Goal: Information Seeking & Learning: Learn about a topic

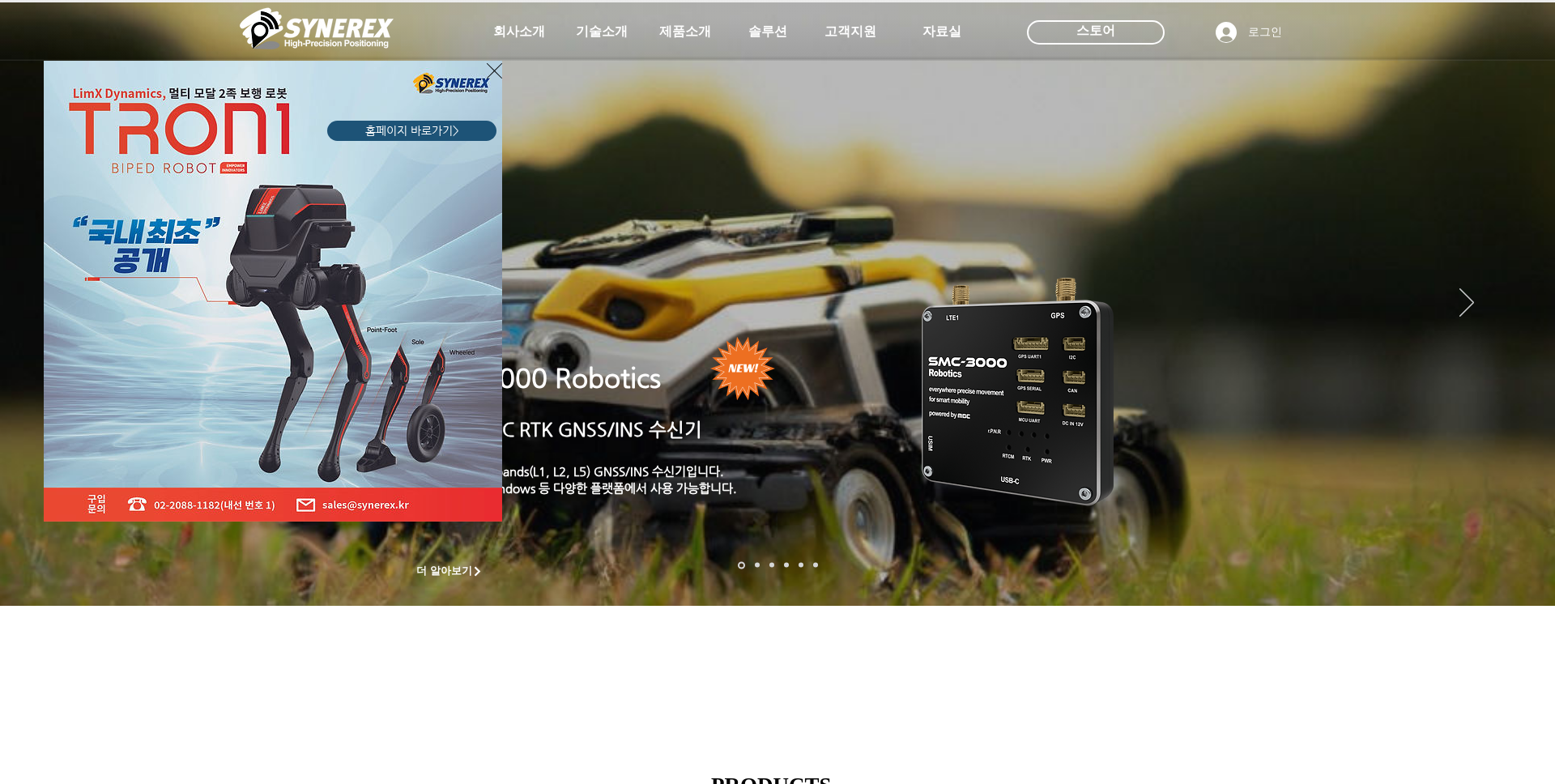
click at [493, 77] on icon "사이트로 돌아가기" at bounding box center [494, 70] width 15 height 20
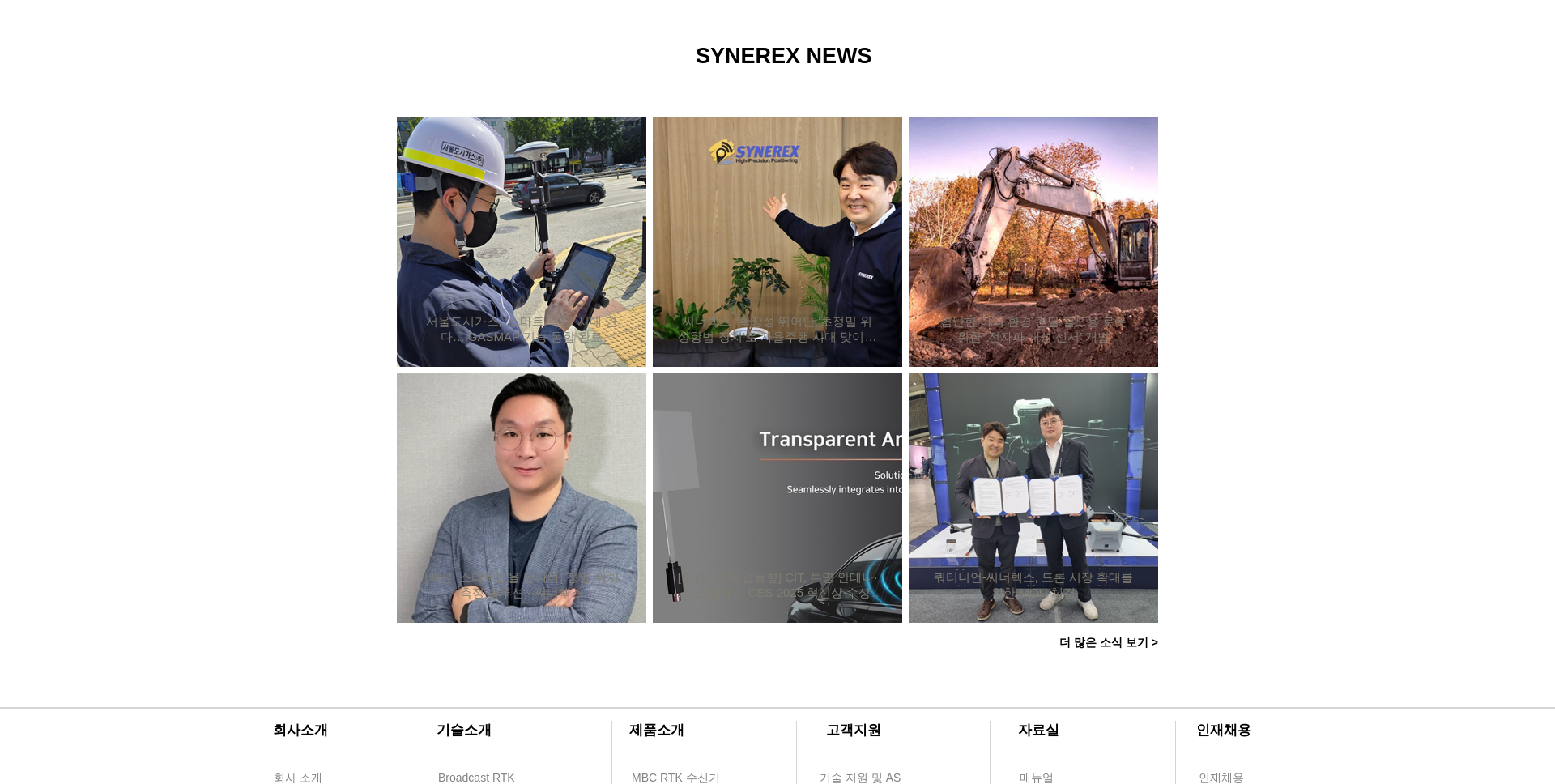
scroll to position [1159, 0]
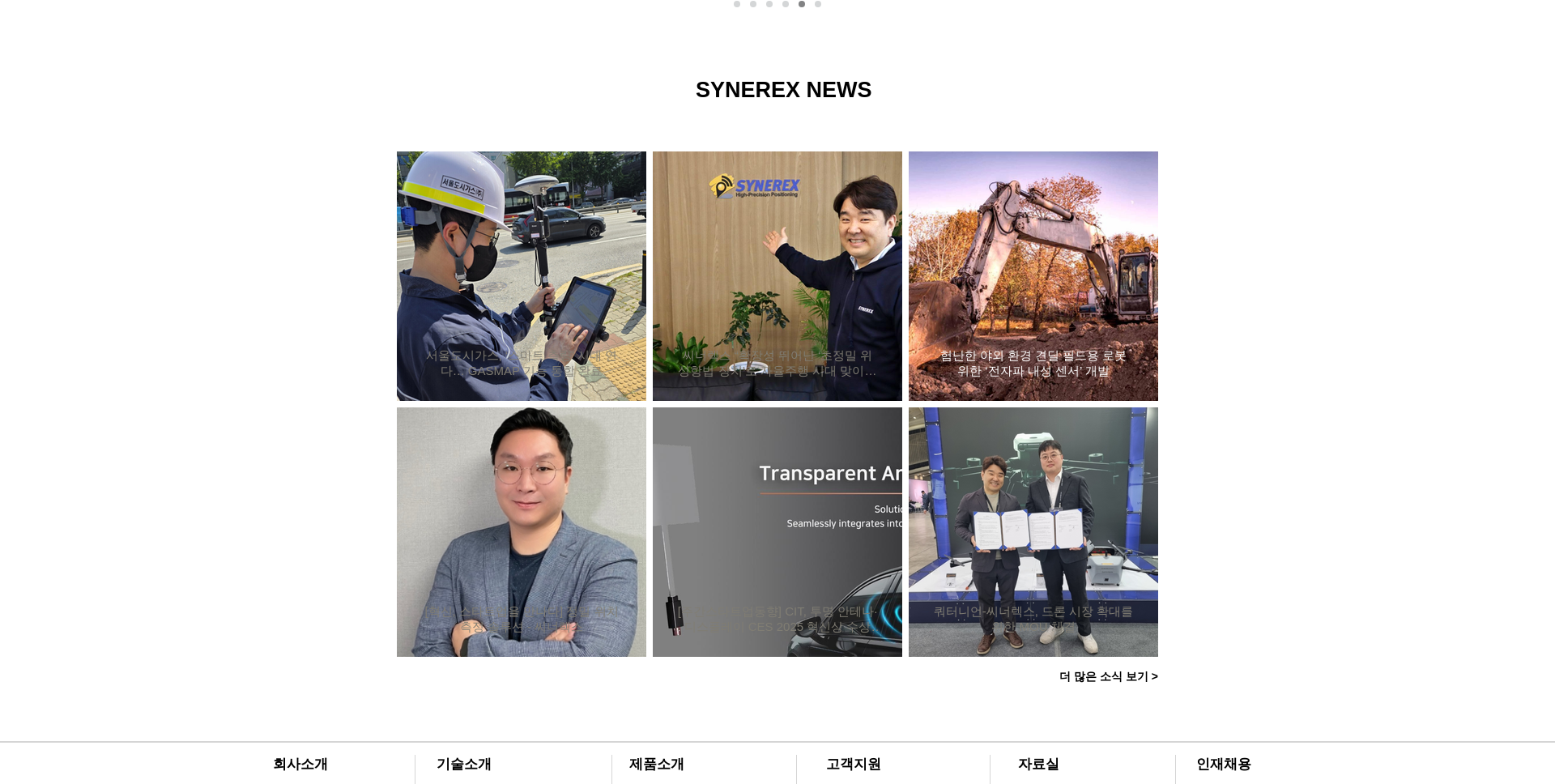
click at [995, 301] on div "험난한 야외 환경 견딜 필드용 로봇 위한 ‘전자파 내성 센서’ 개발" at bounding box center [1033, 275] width 206 height 210
click at [982, 609] on h2 "쿼터니언-씨너렉스, 드론 시장 확대를 위한 MOU 체결" at bounding box center [1033, 619] width 201 height 31
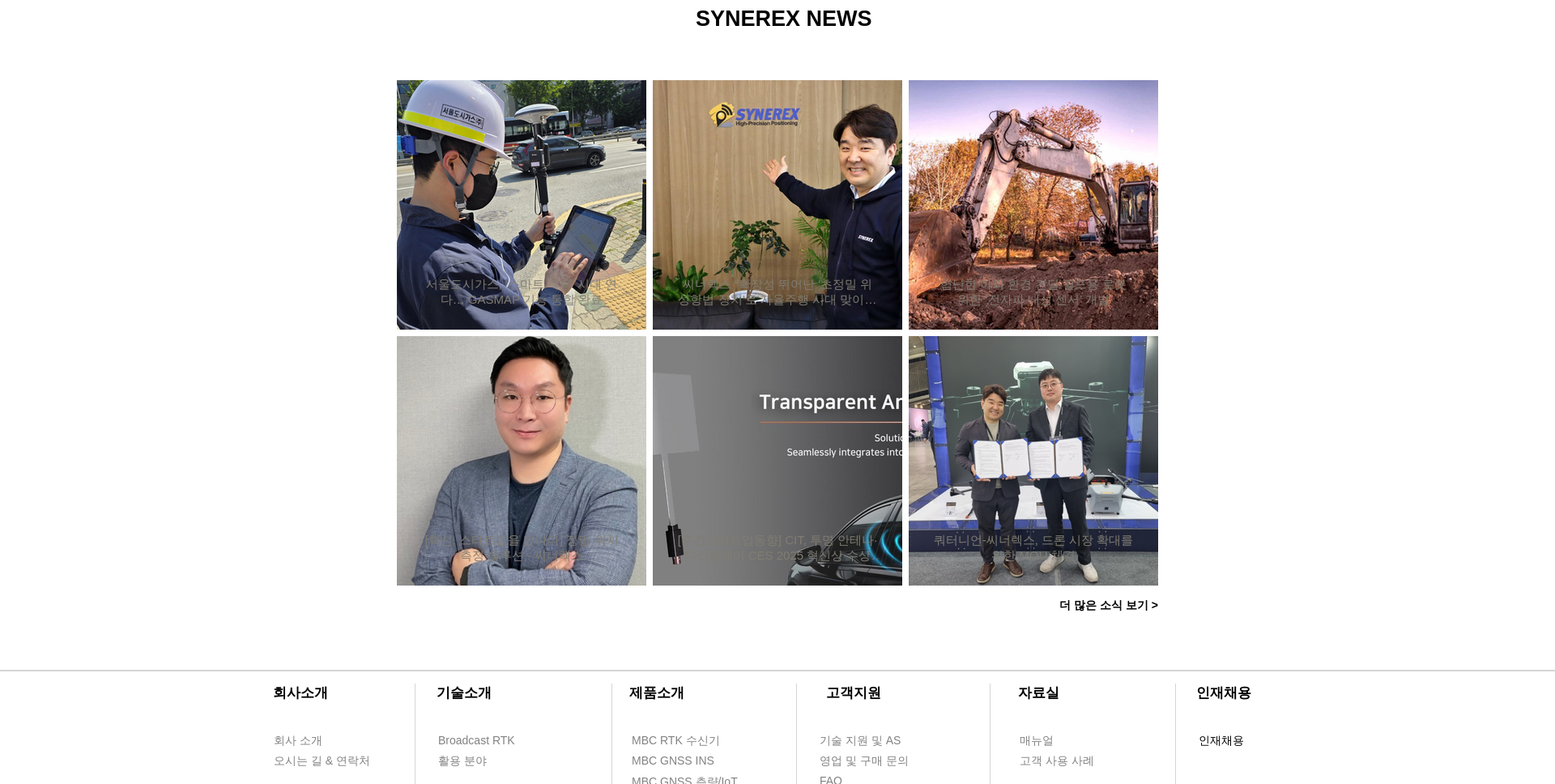
click at [1217, 736] on span "인재채용" at bounding box center [1222, 741] width 45 height 16
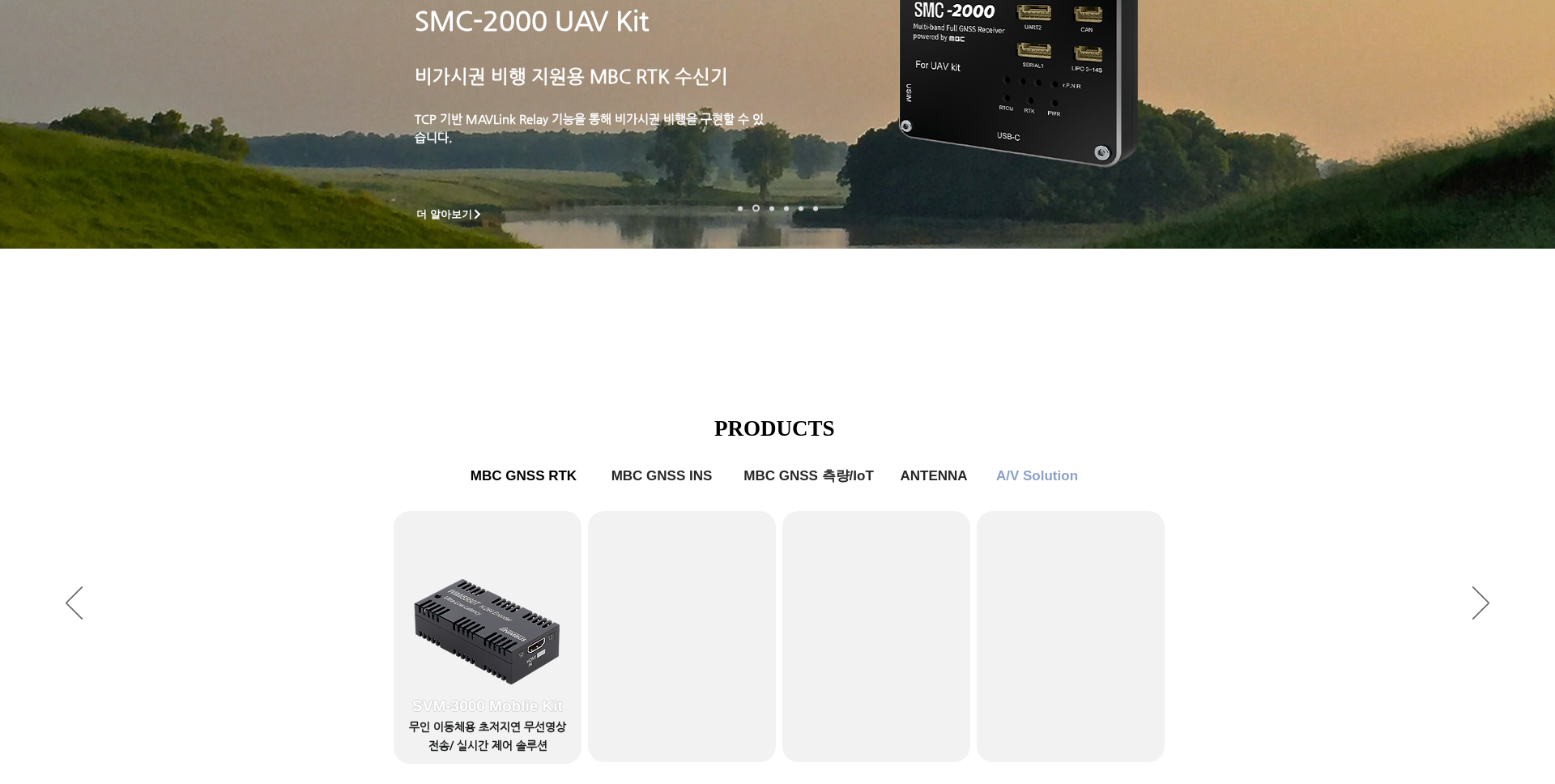
scroll to position [376, 0]
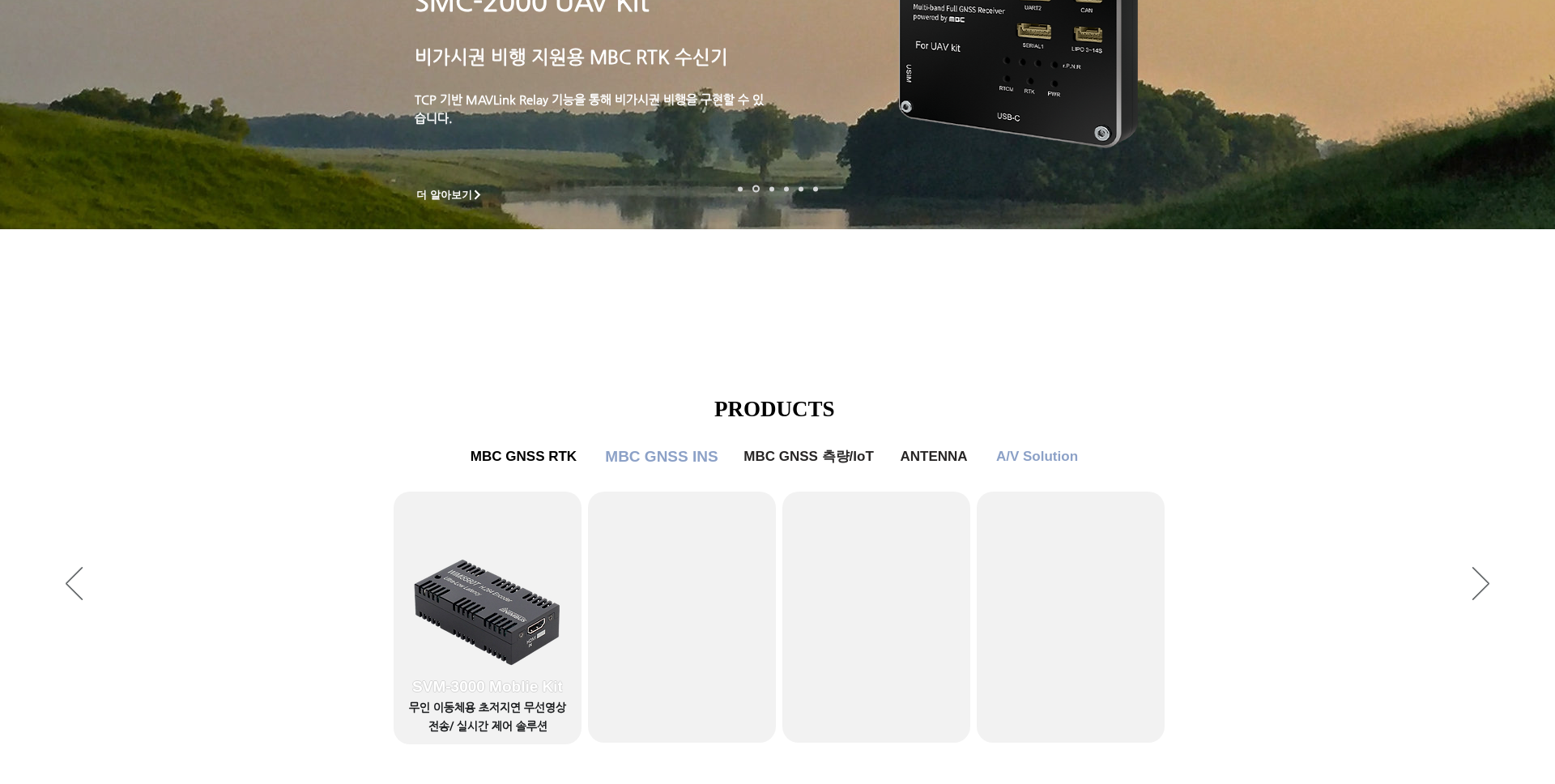
click at [655, 455] on span "MBC GNSS INS" at bounding box center [660, 457] width 112 height 18
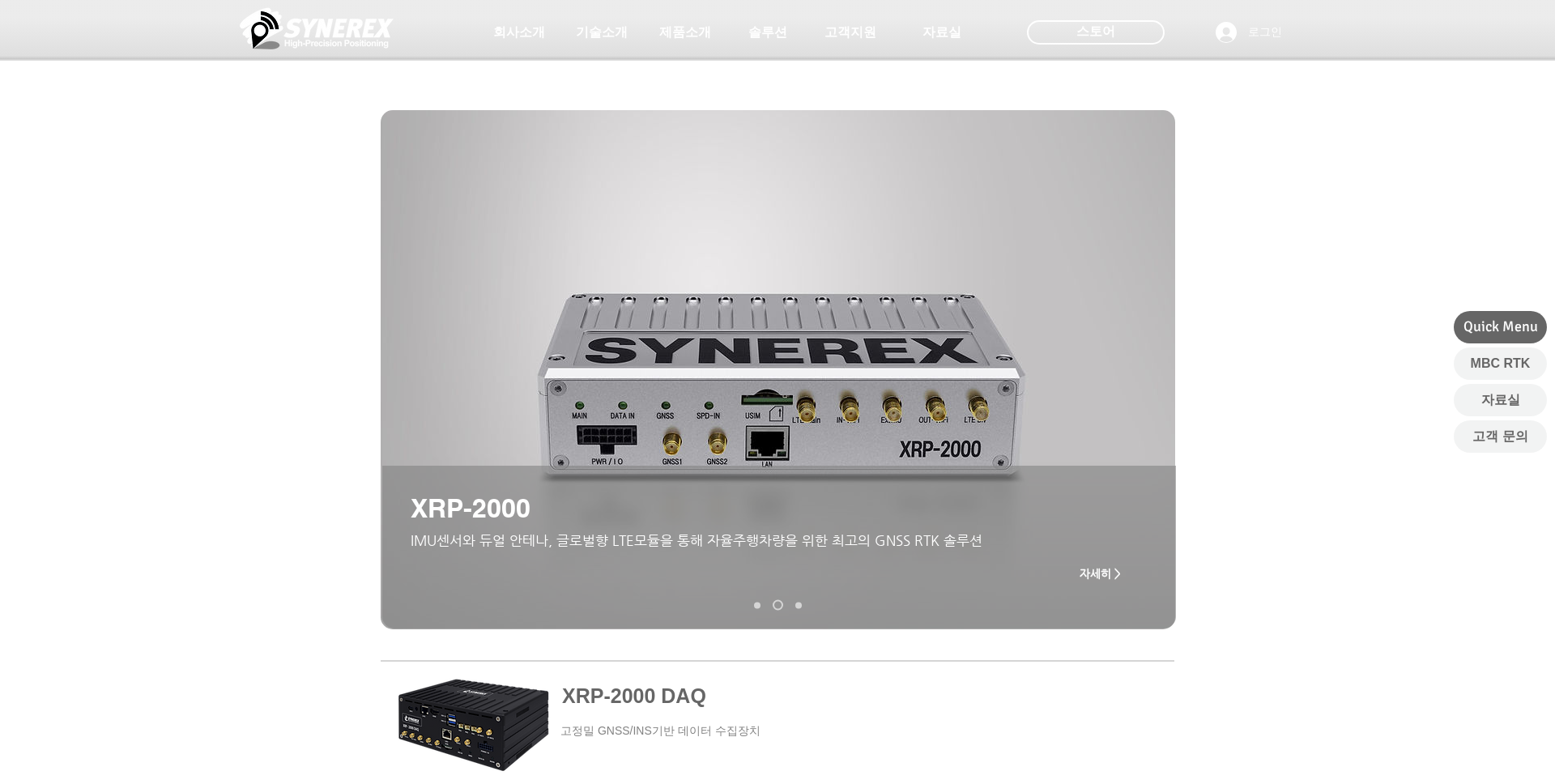
click at [802, 607] on nav "슬라이드" at bounding box center [778, 605] width 60 height 10
click at [799, 605] on link "MGI-2000" at bounding box center [798, 605] width 7 height 7
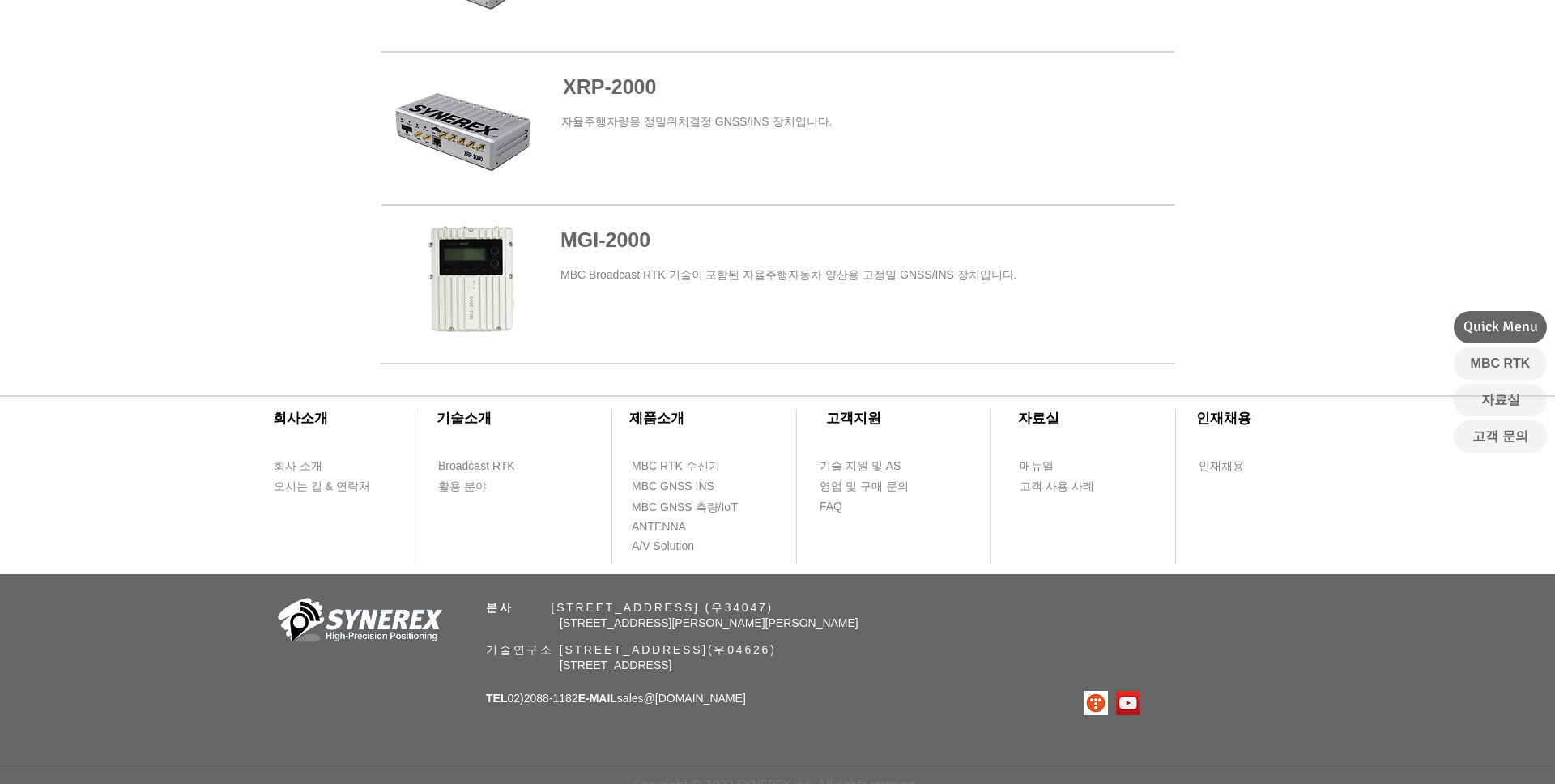
scroll to position [1074, 0]
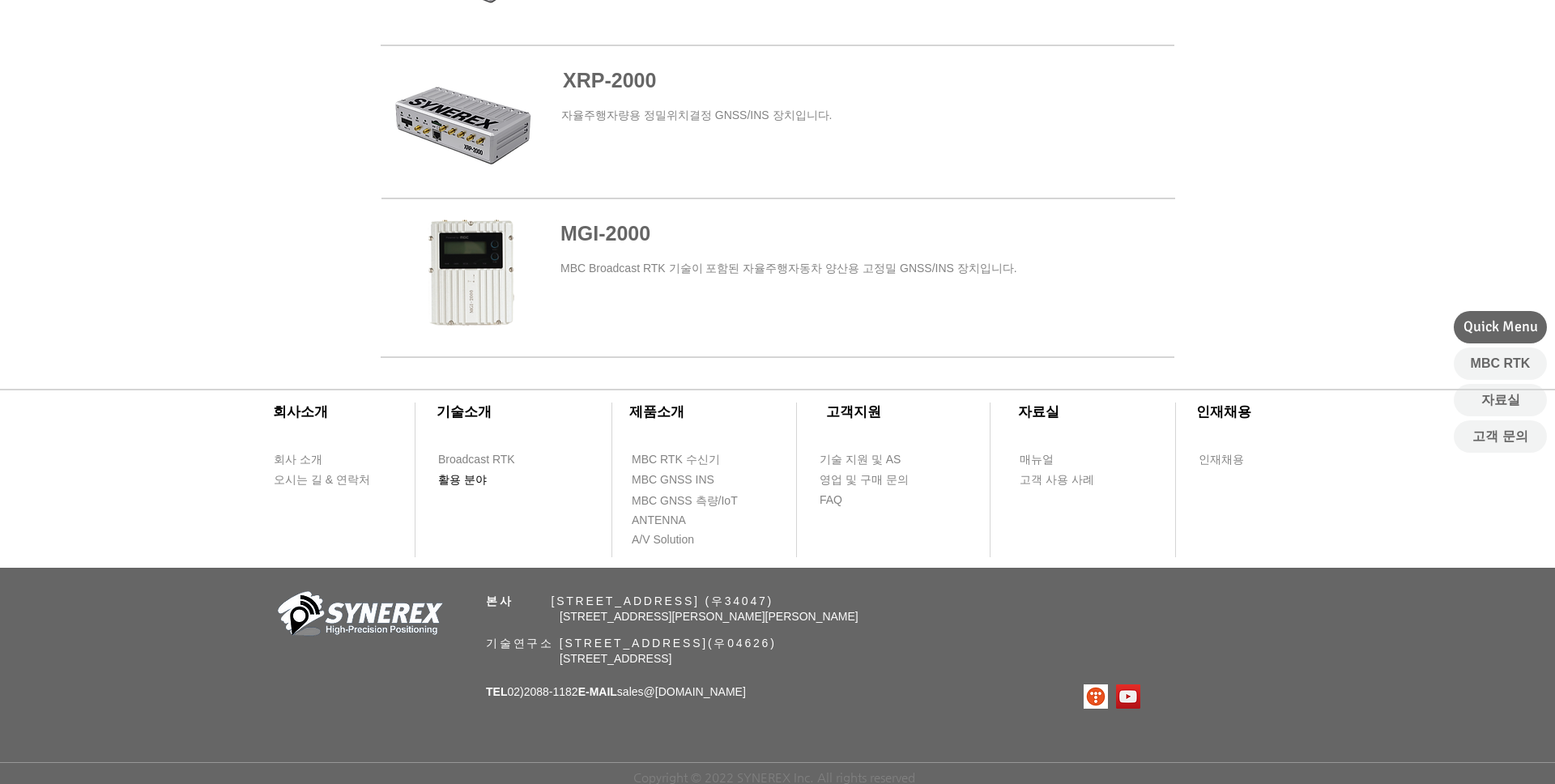
click at [461, 475] on span "활용 분야" at bounding box center [462, 480] width 49 height 16
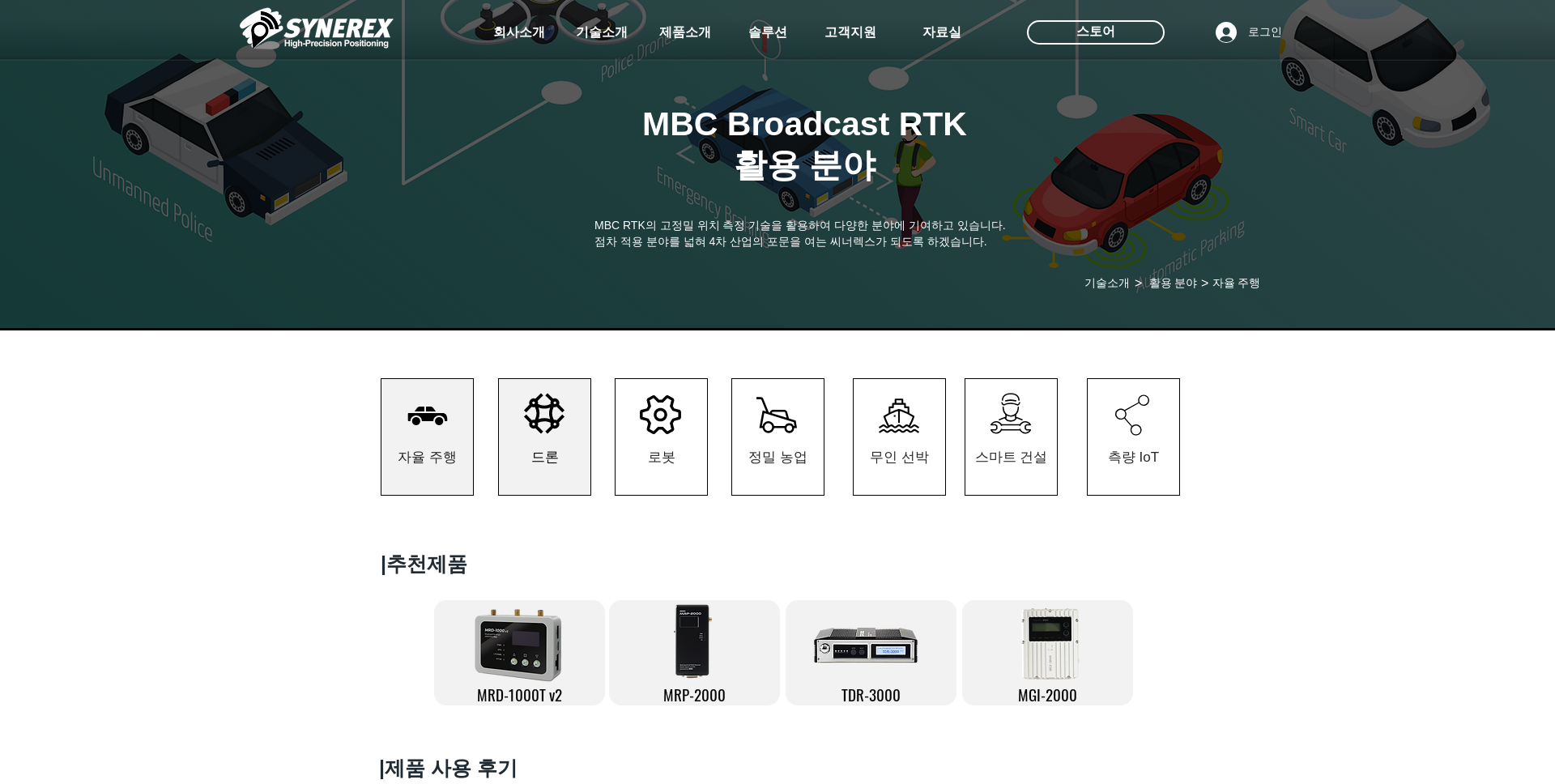
click at [524, 449] on span "드론" at bounding box center [544, 458] width 92 height 75
click at [560, 490] on span "드론" at bounding box center [544, 458] width 92 height 75
click at [549, 451] on span "드론" at bounding box center [544, 458] width 27 height 19
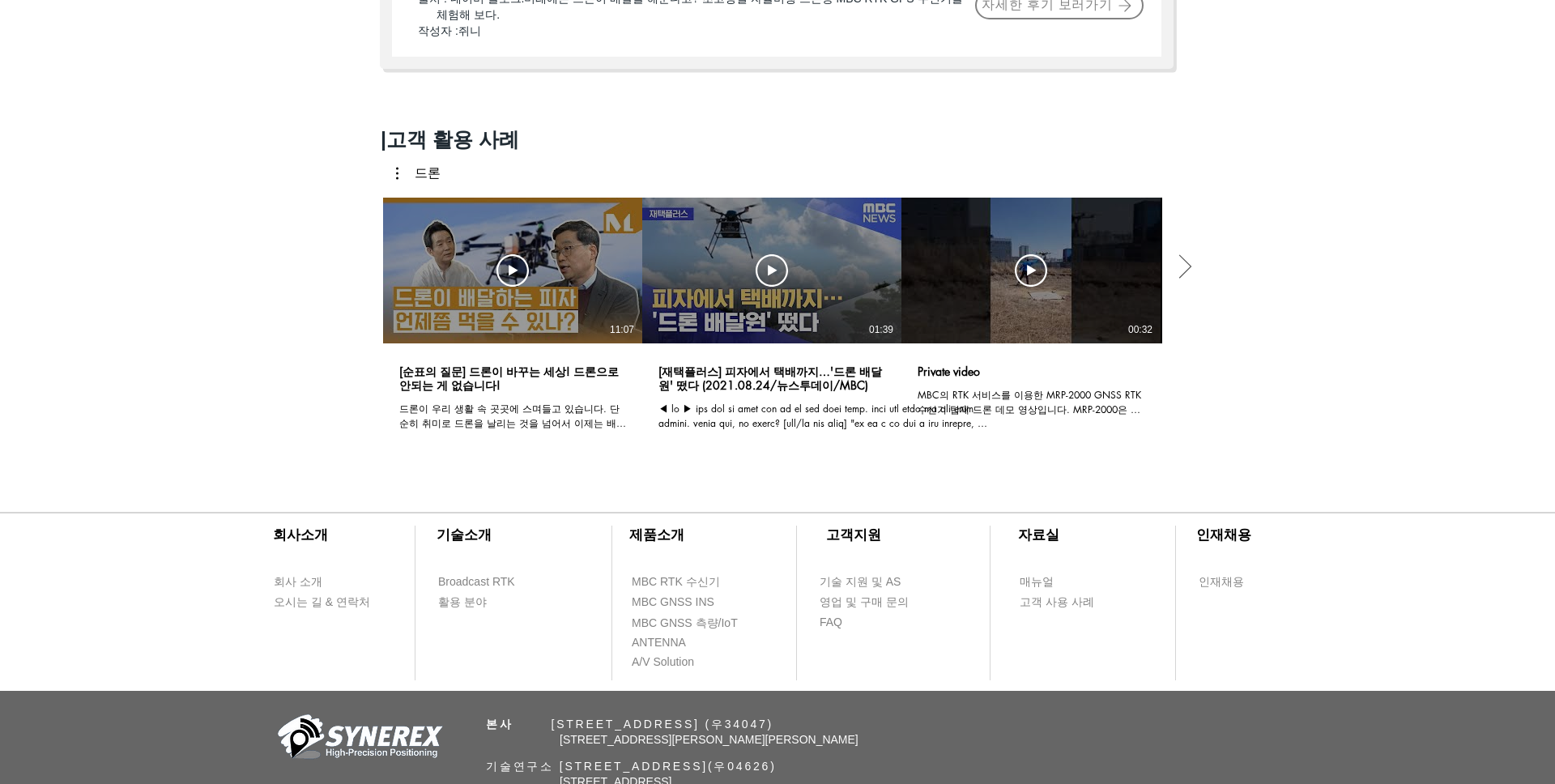
scroll to position [1176, 0]
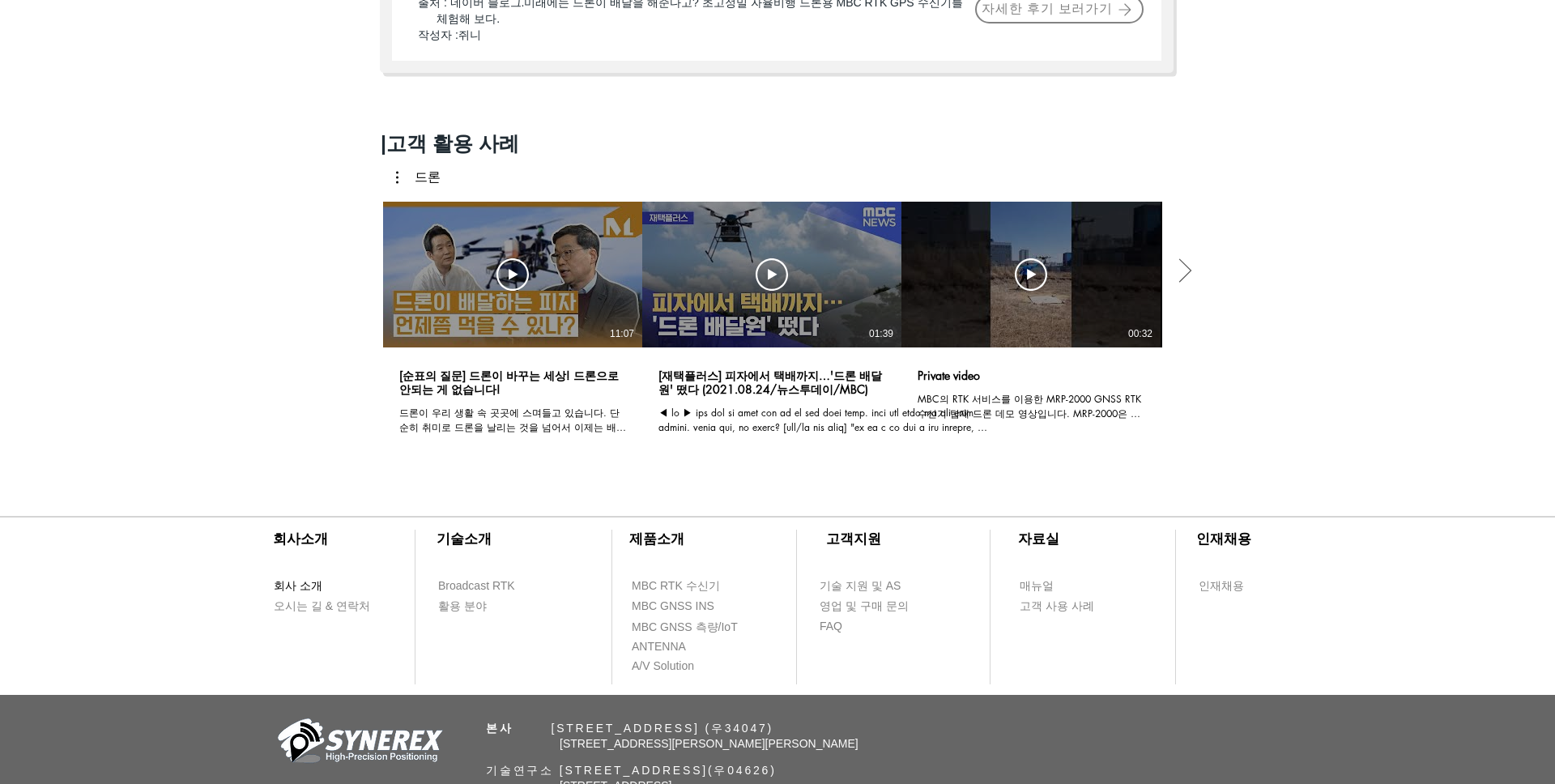
click at [298, 583] on span "회사 소개" at bounding box center [298, 586] width 49 height 16
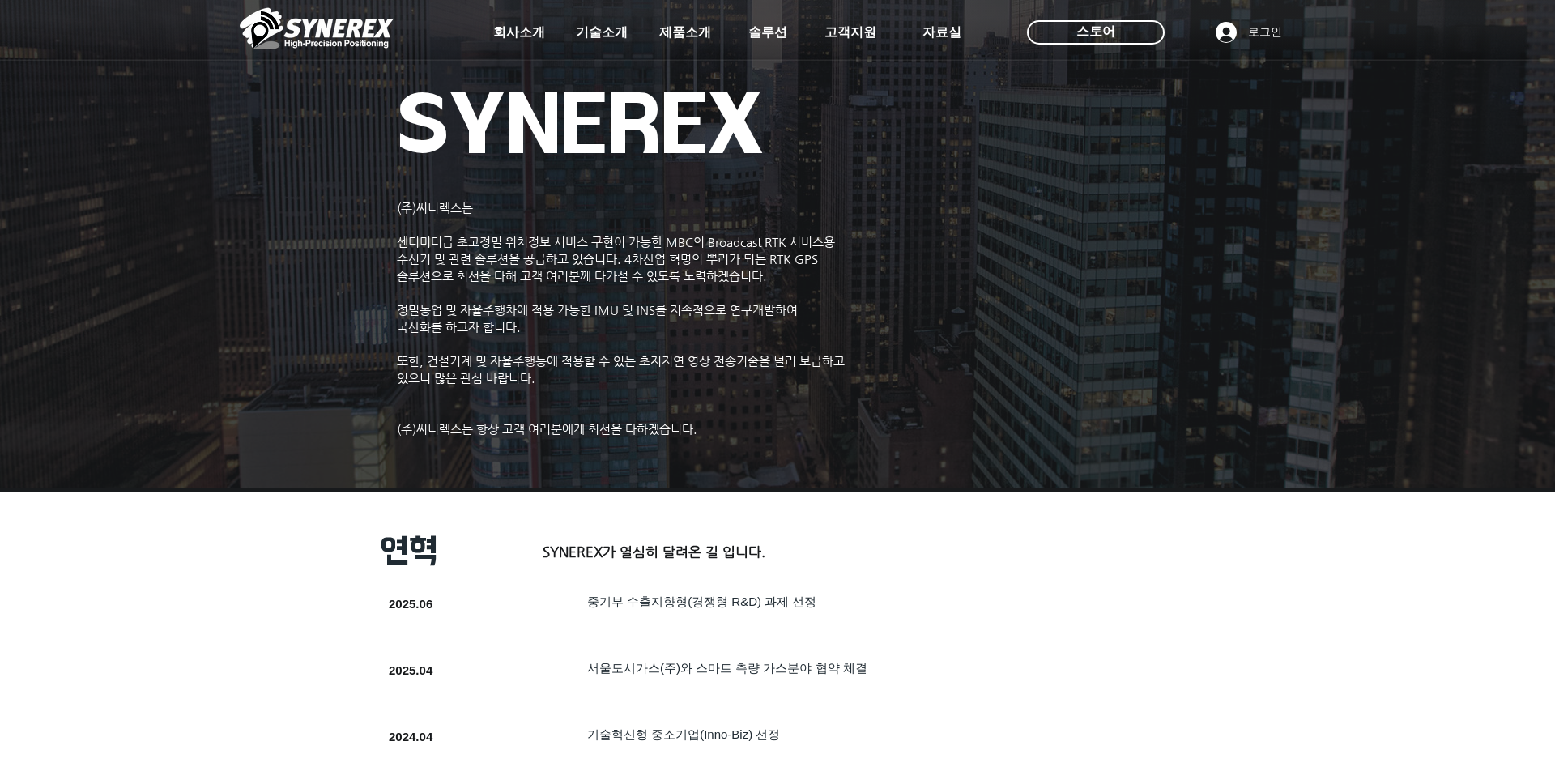
click at [364, 34] on img at bounding box center [316, 28] width 154 height 49
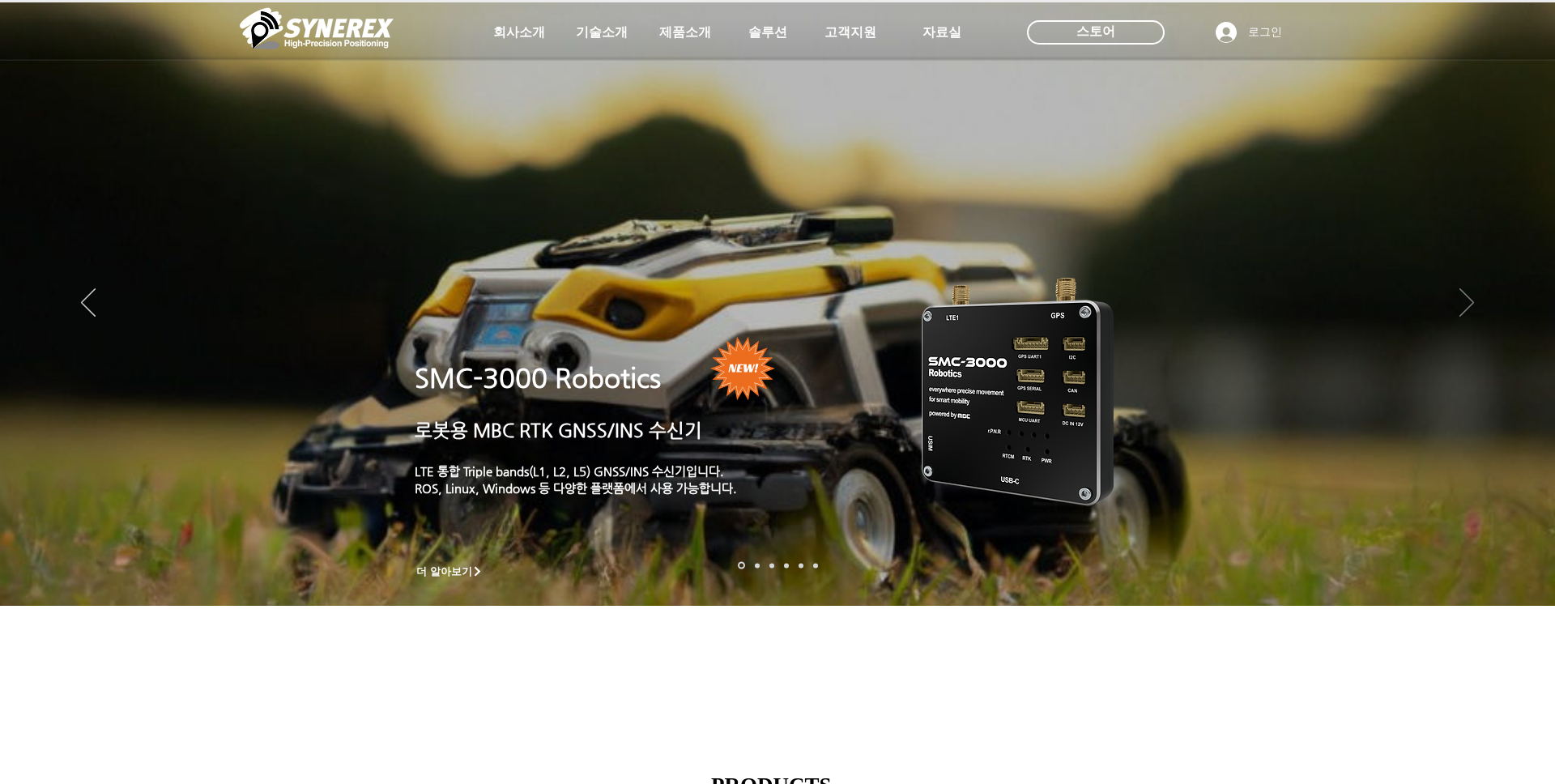
click at [1470, 299] on icon "다음" at bounding box center [1466, 303] width 14 height 28
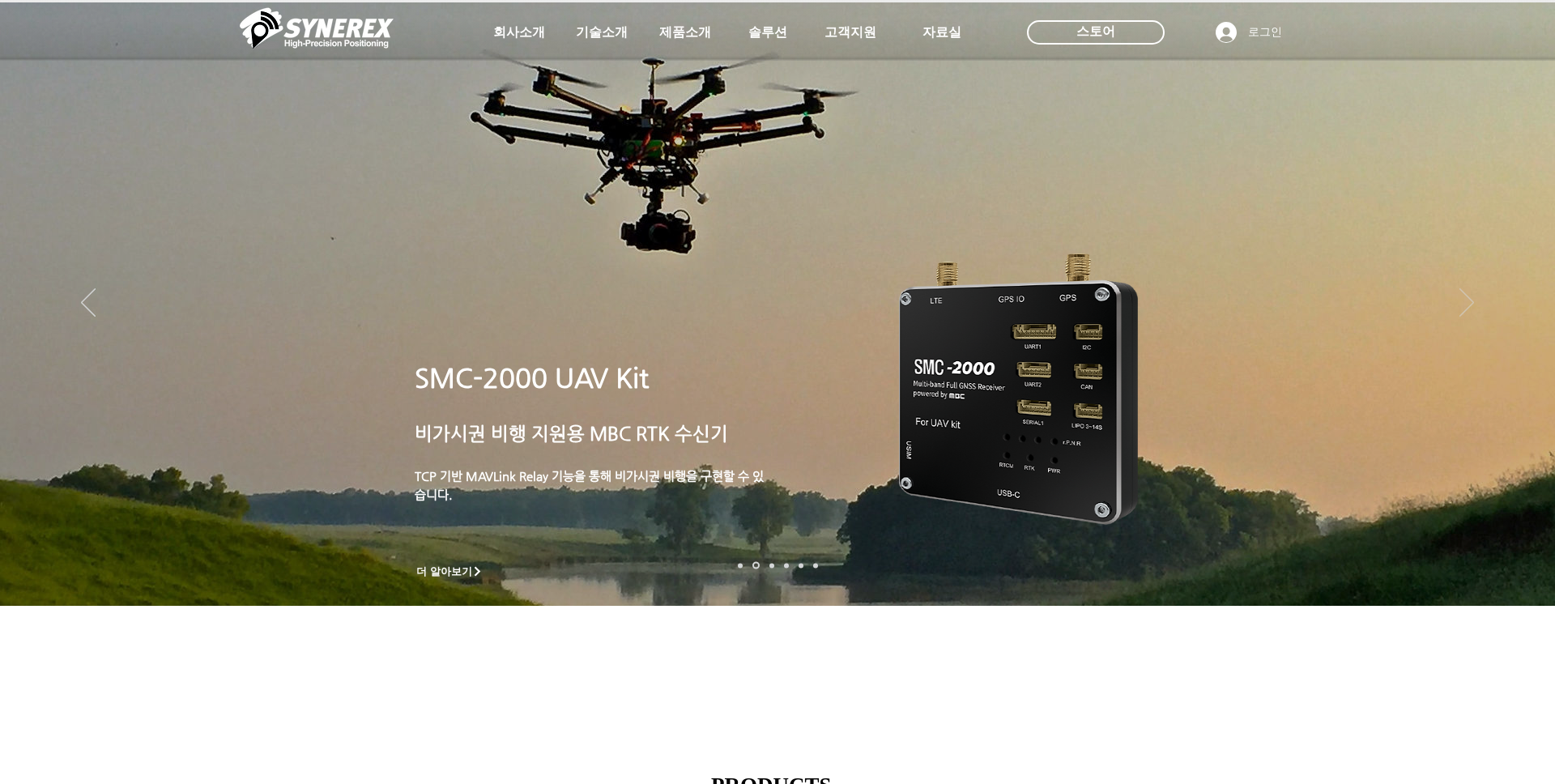
click at [1470, 299] on icon "다음" at bounding box center [1466, 303] width 14 height 28
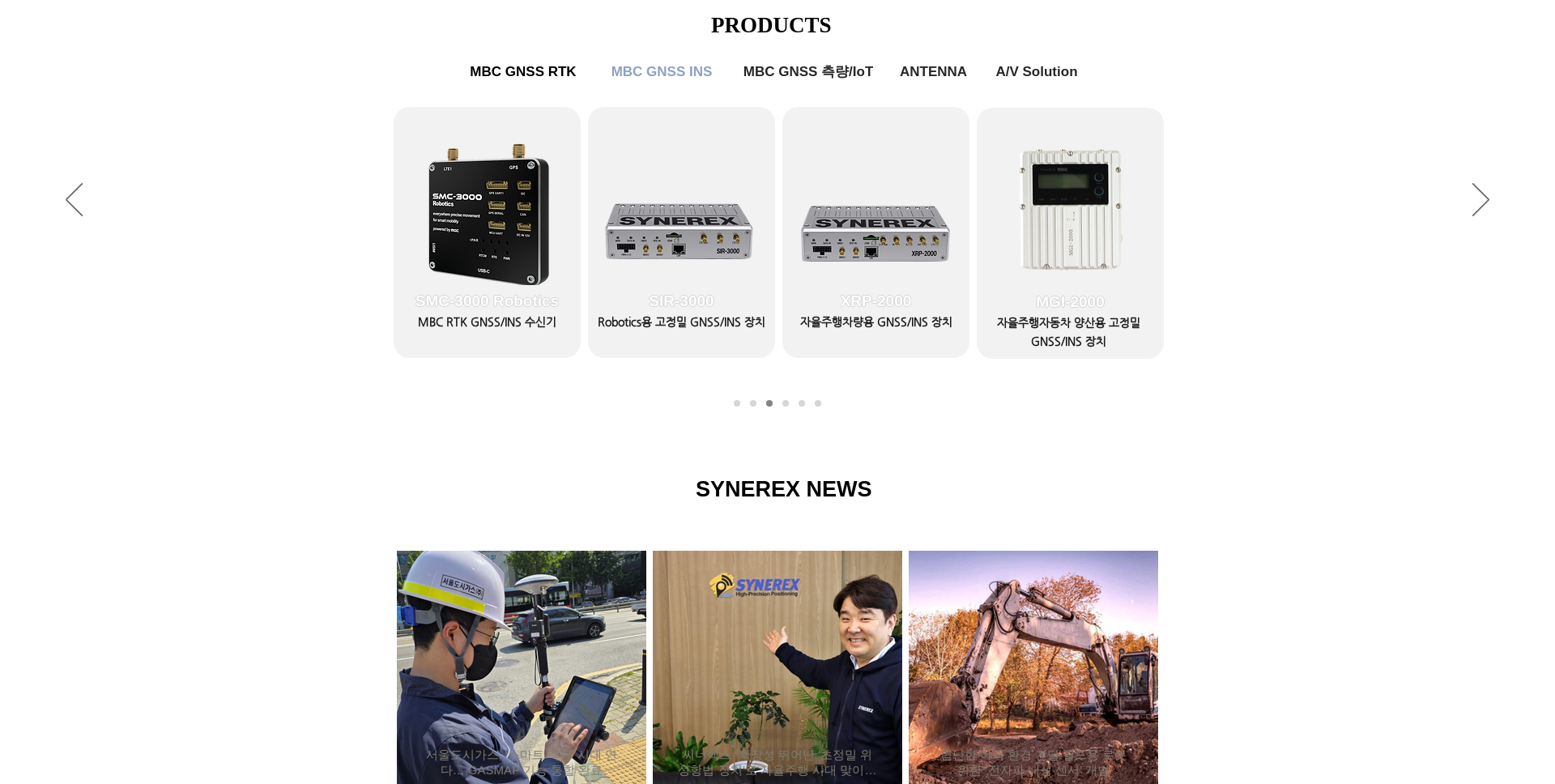
scroll to position [537, 0]
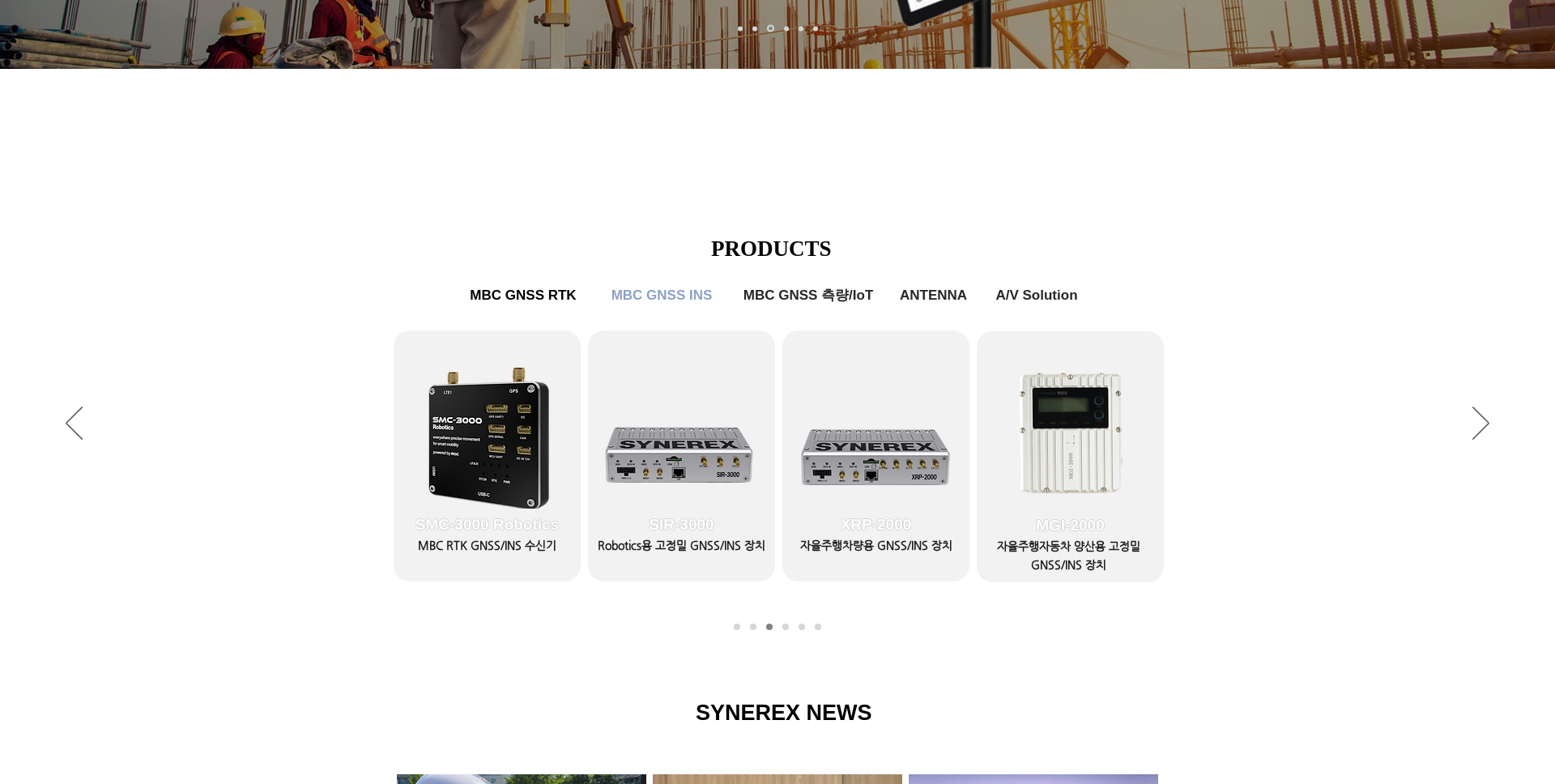
click at [667, 641] on div "슬라이드쇼" at bounding box center [778, 425] width 1555 height 445
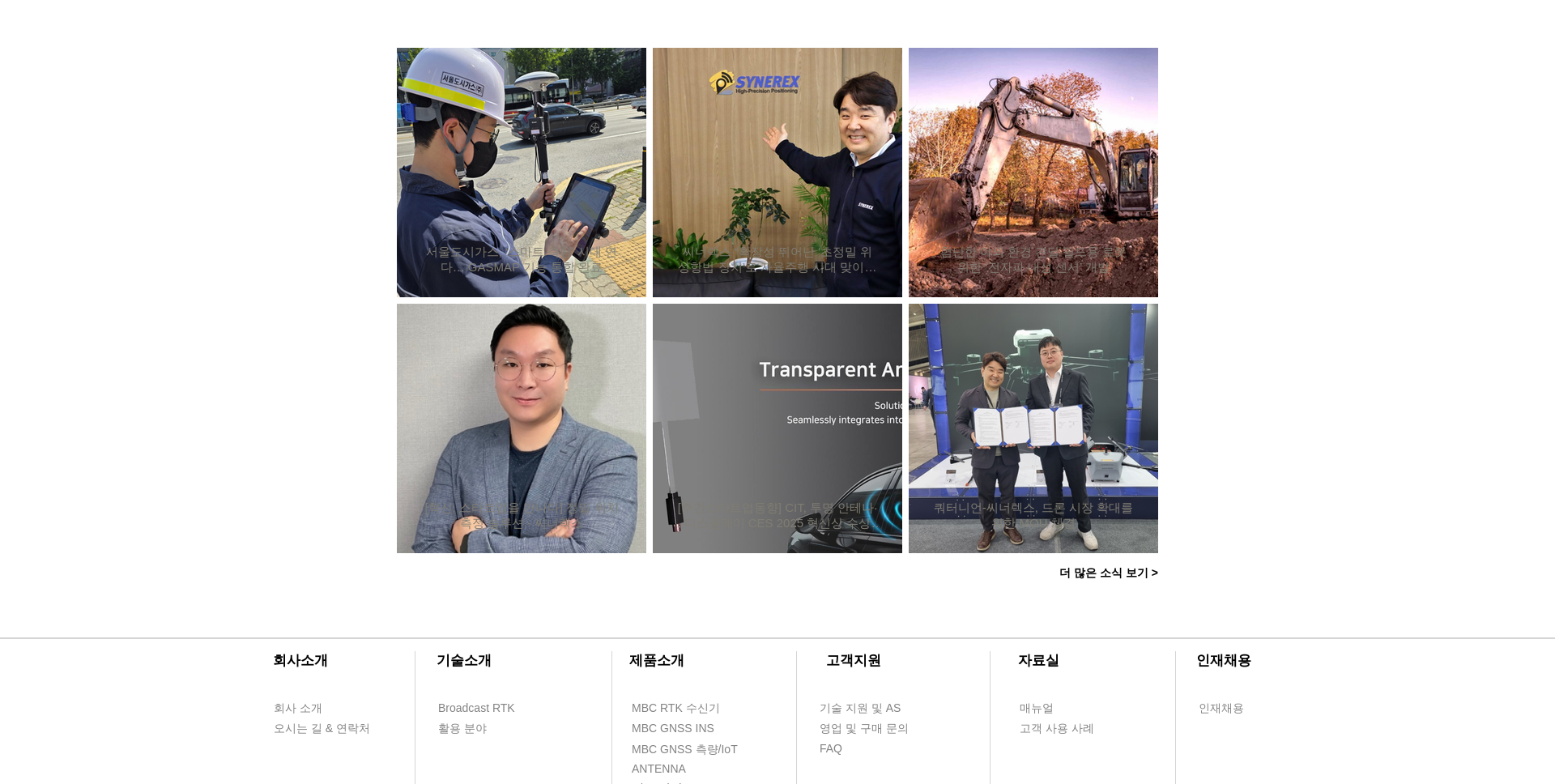
scroll to position [1513, 0]
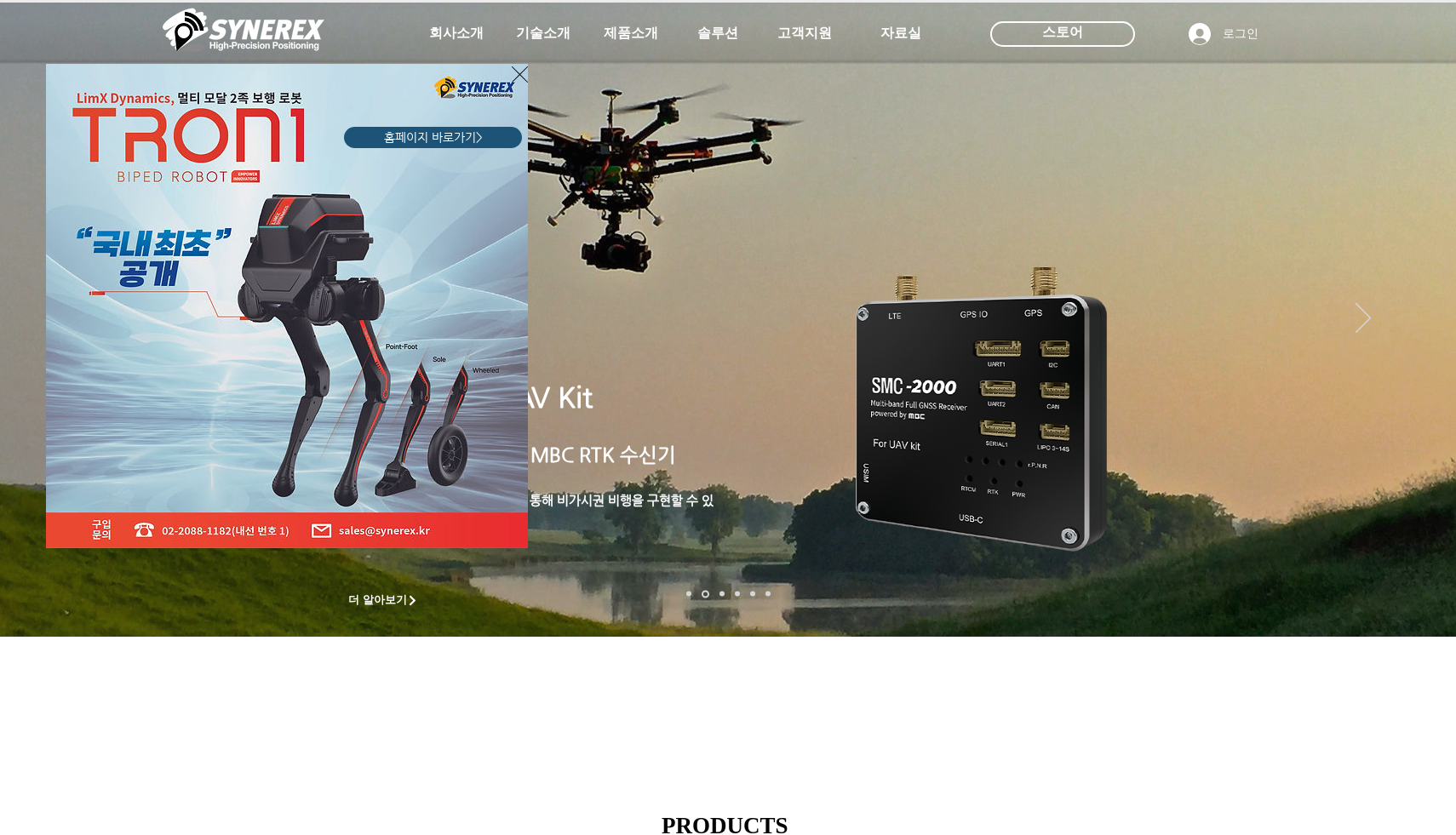
drag, startPoint x: 755, startPoint y: 444, endPoint x: 791, endPoint y: 35, distance: 410.6
click at [791, 35] on div "LimX Dinamics" at bounding box center [728, 418] width 1456 height 835
click at [521, 75] on icon "사이트로 돌아가기" at bounding box center [520, 74] width 16 height 16
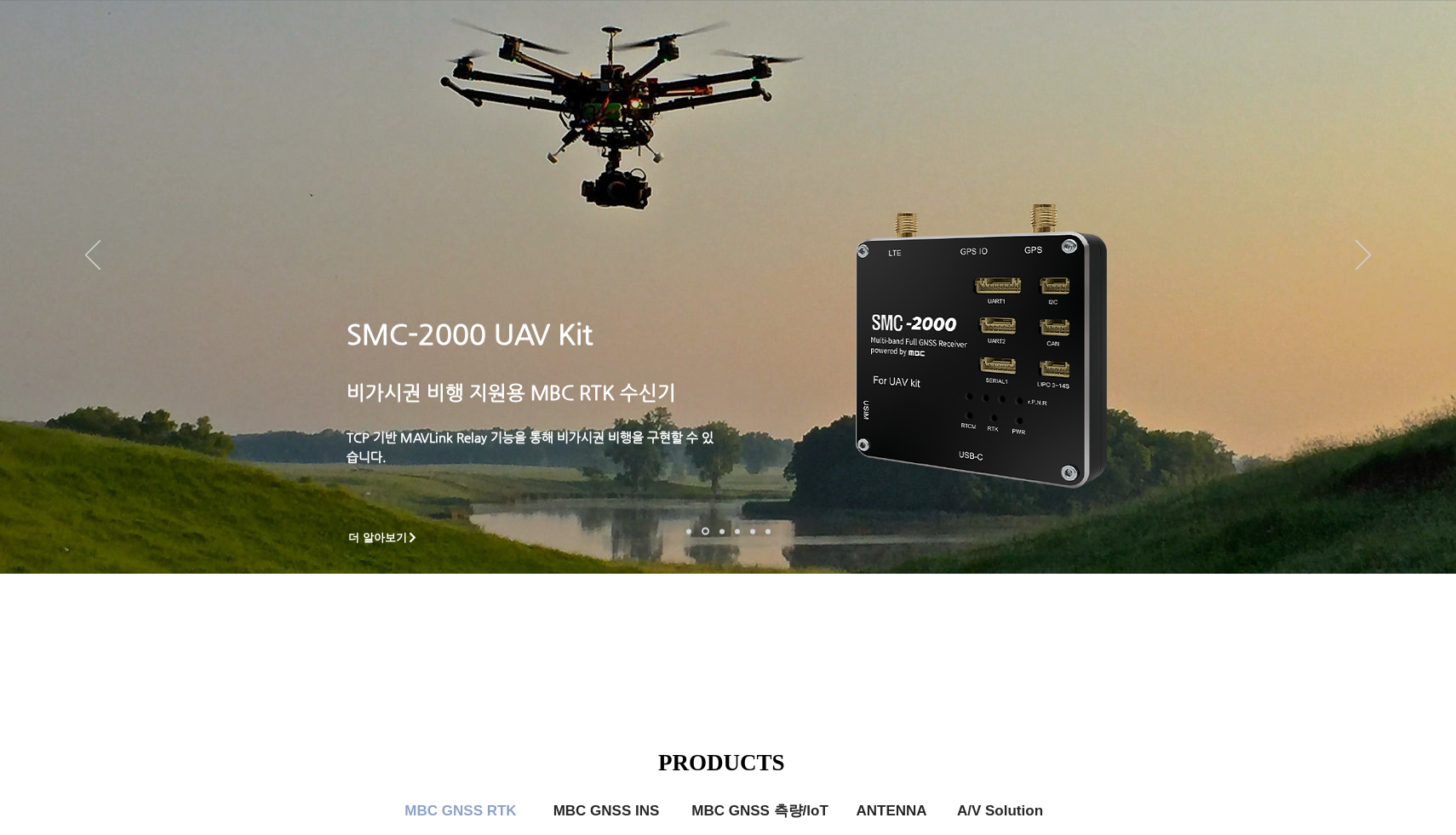
scroll to position [8, 0]
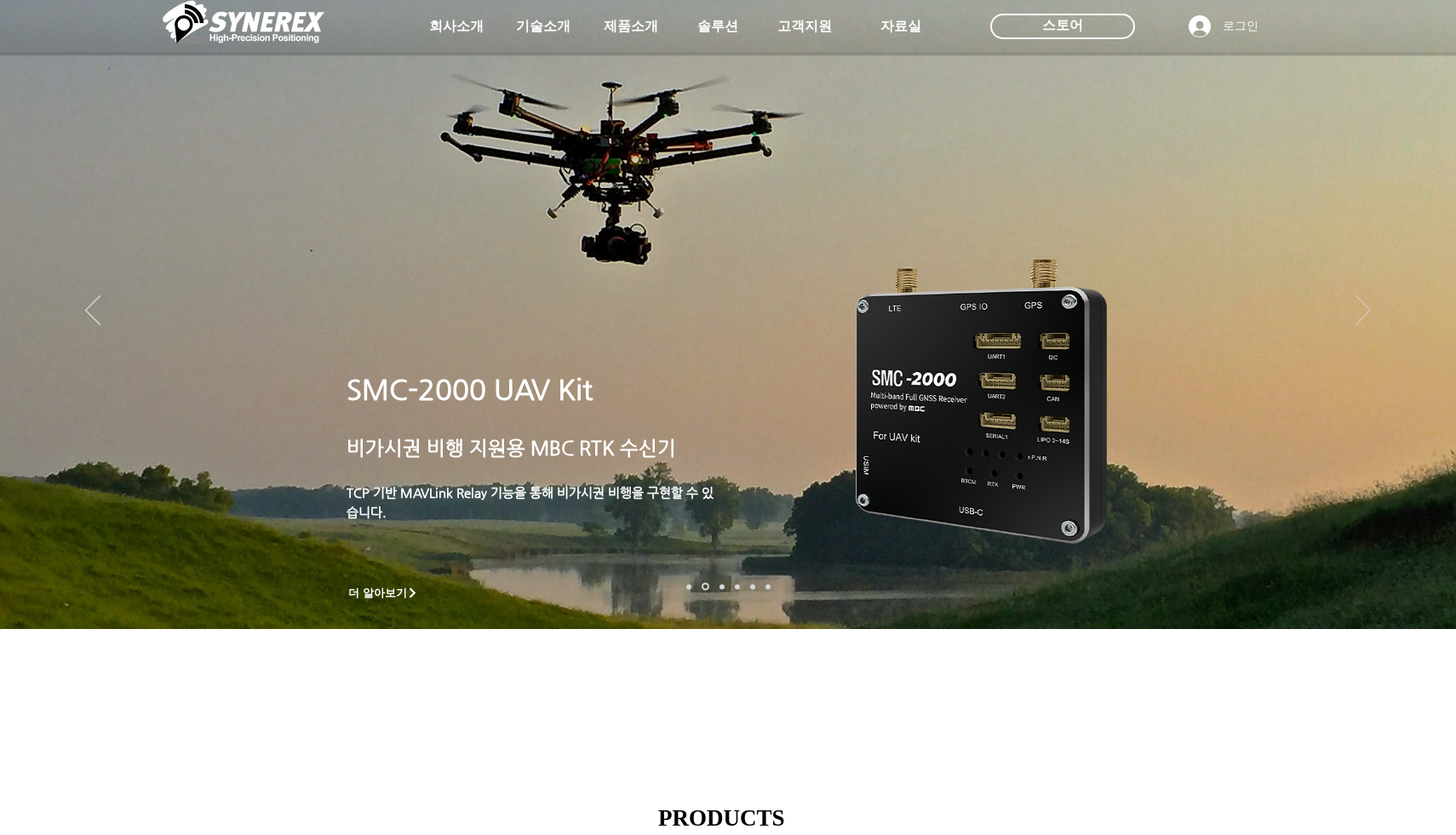
click at [1358, 311] on icon "다음" at bounding box center [1363, 310] width 15 height 30
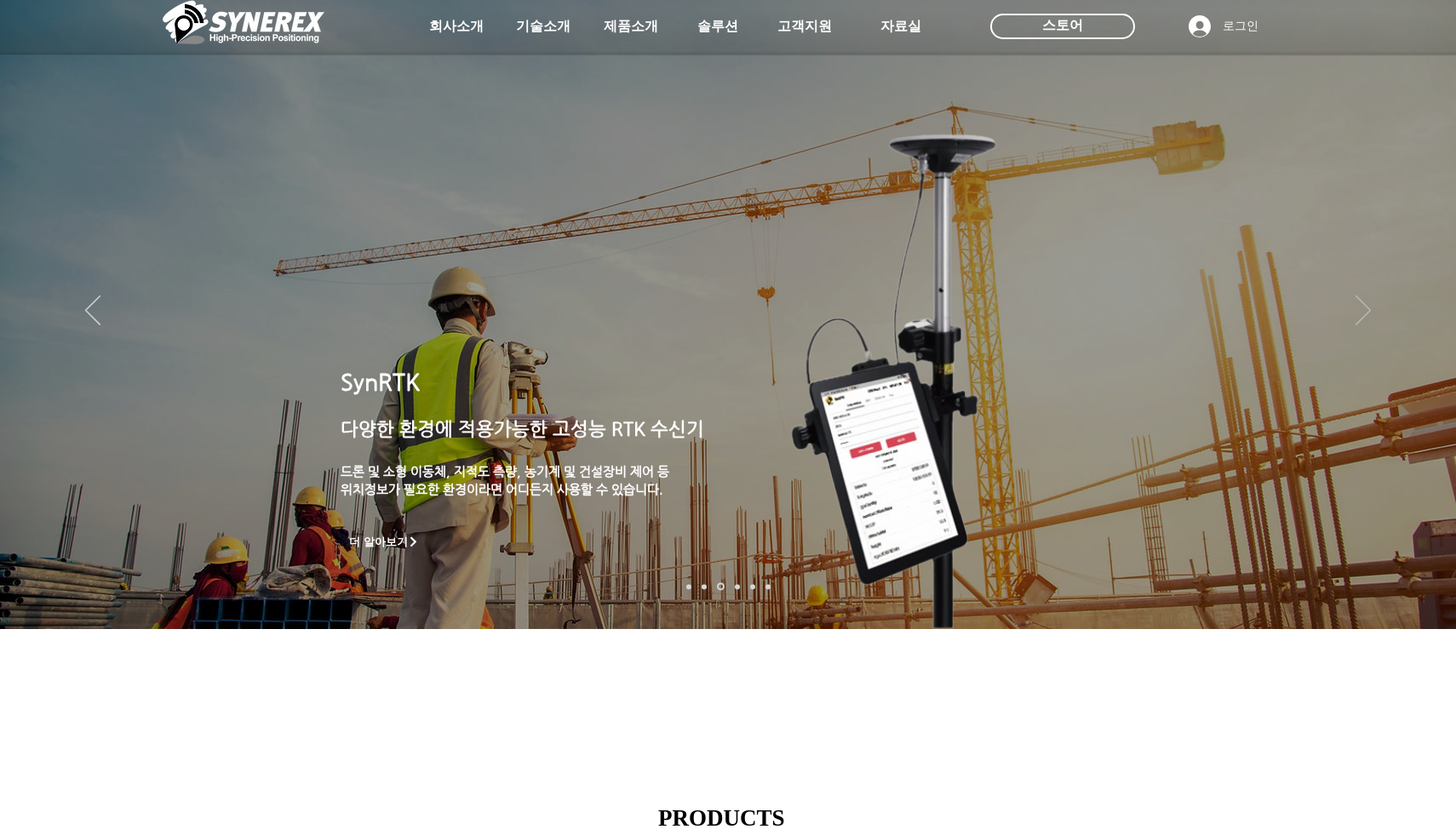
click at [1362, 311] on icon "다음" at bounding box center [1363, 310] width 15 height 30
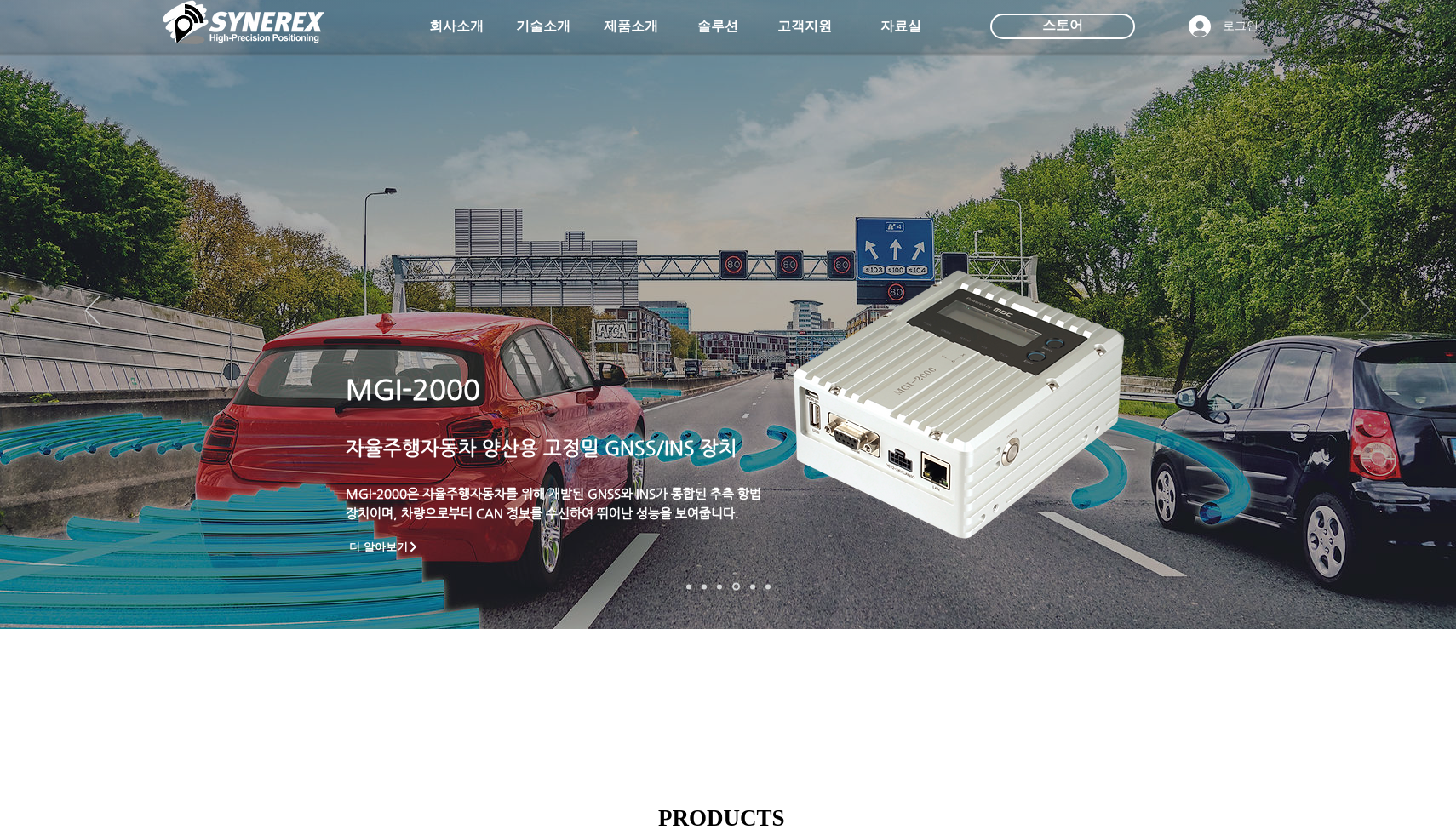
click at [1362, 311] on icon "다음" at bounding box center [1363, 310] width 15 height 30
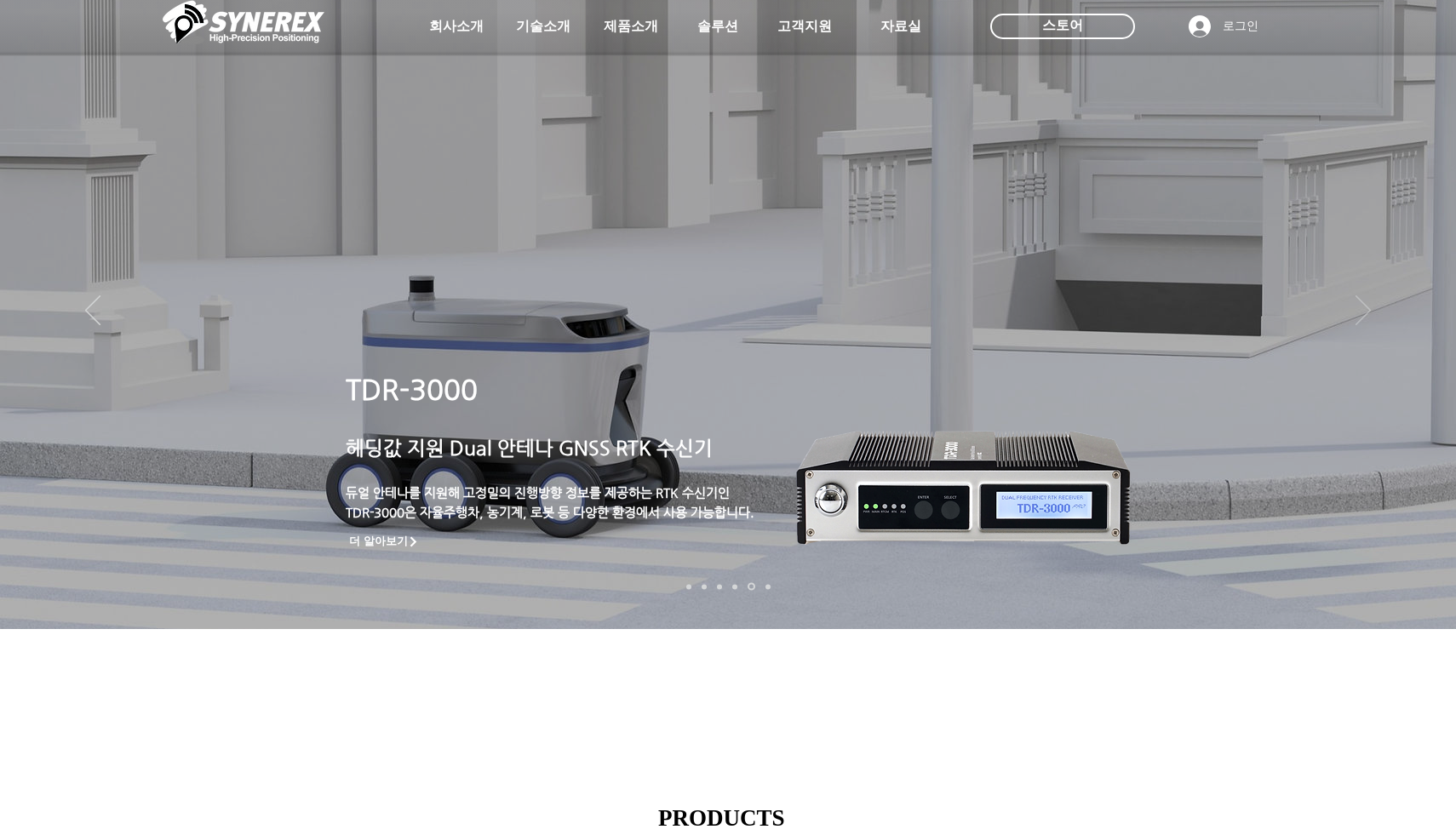
click at [1359, 304] on icon "다음" at bounding box center [1363, 310] width 15 height 30
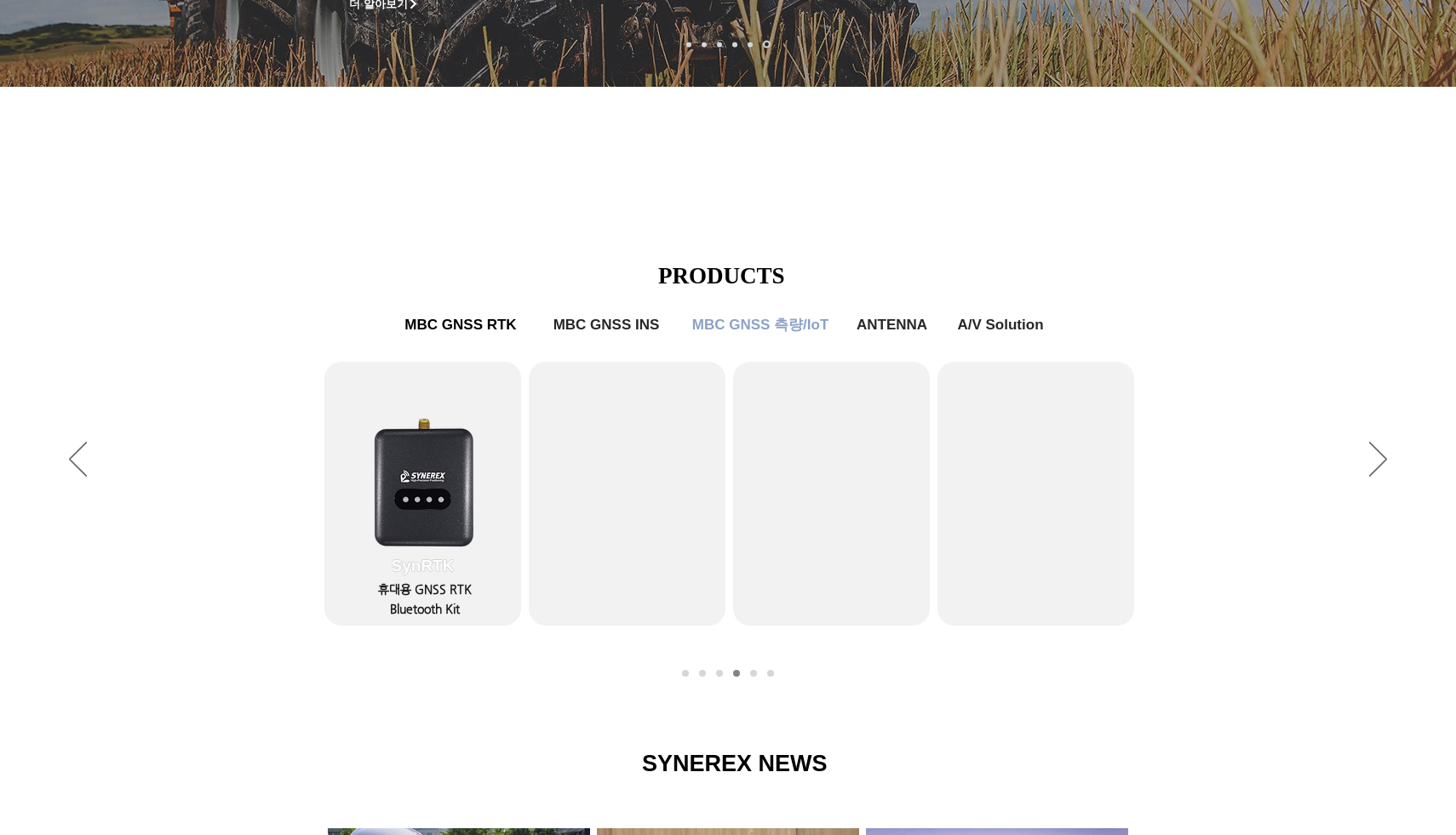
scroll to position [523, 0]
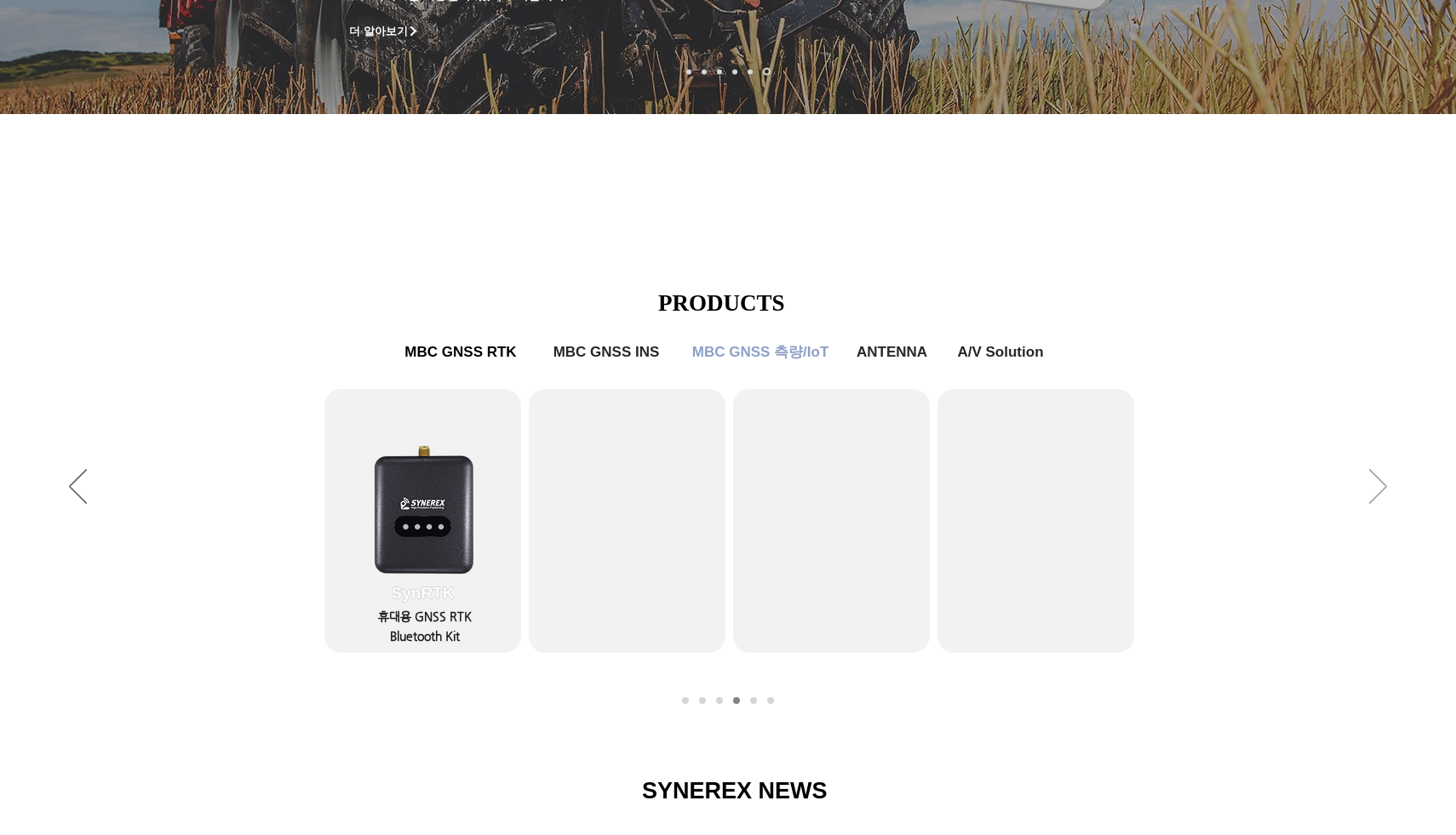
click at [1378, 490] on icon "다음" at bounding box center [1379, 486] width 18 height 35
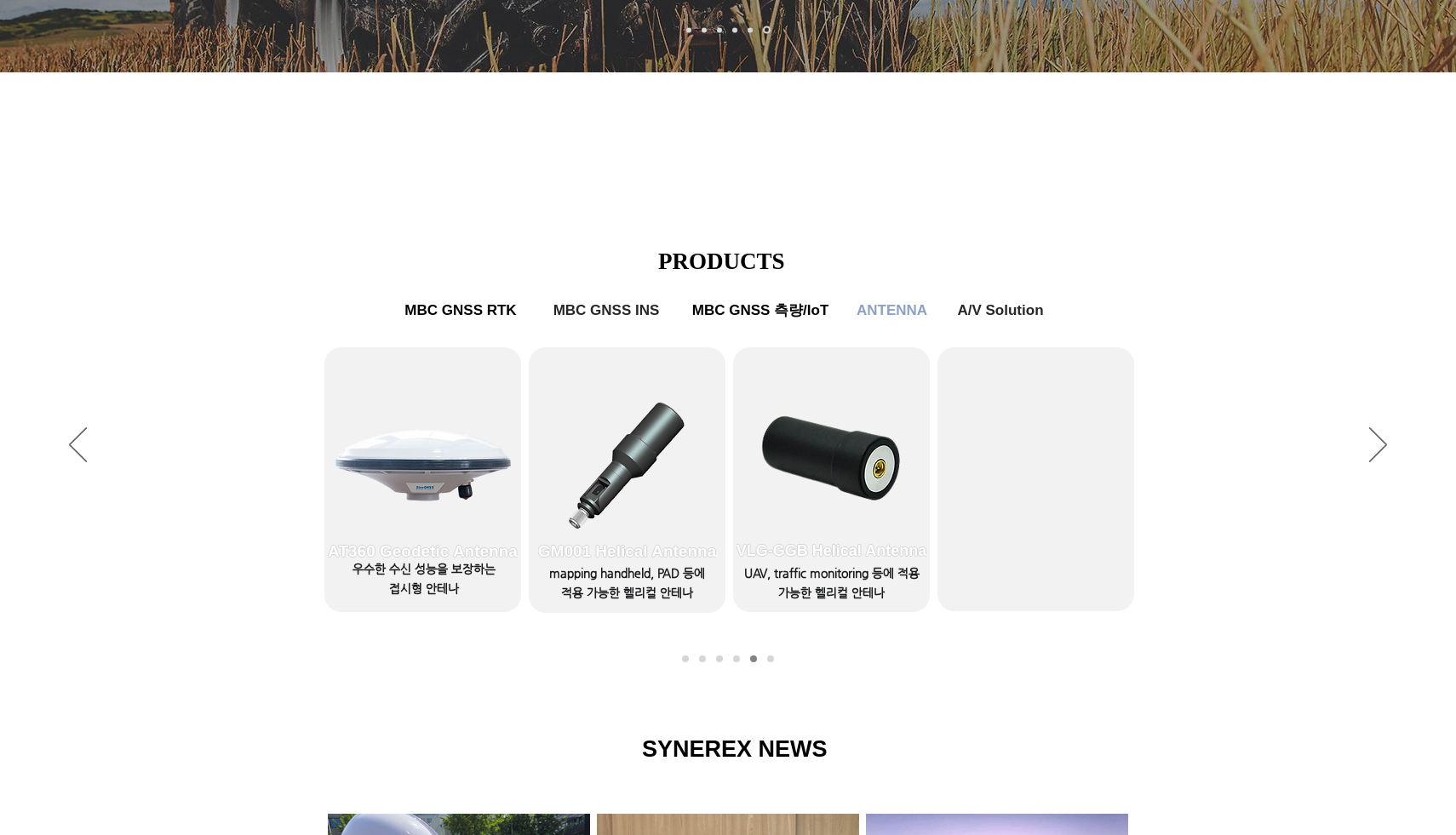
scroll to position [565, 0]
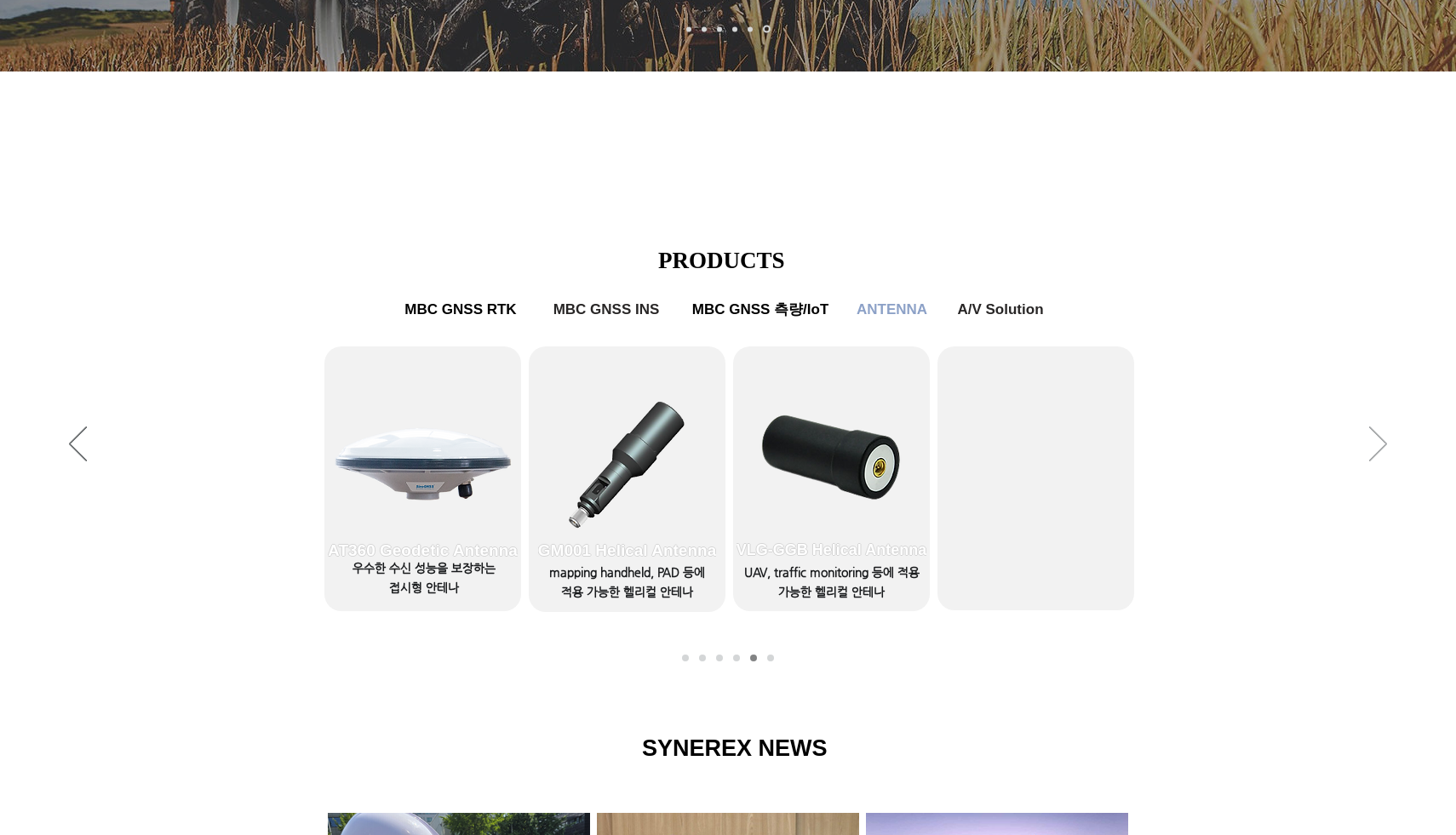
click at [1376, 438] on icon "다음" at bounding box center [1379, 443] width 18 height 35
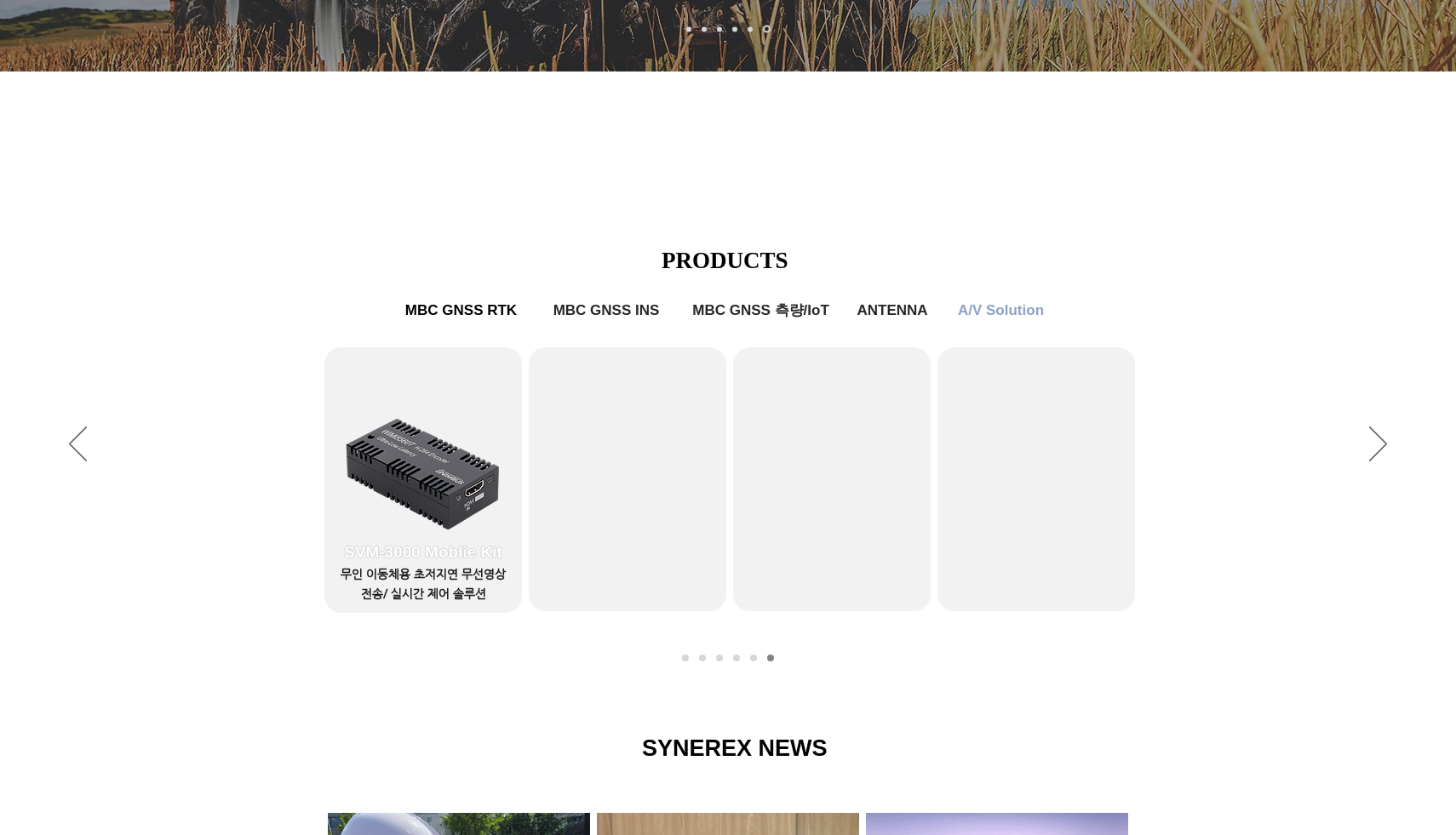
click at [686, 504] on span "슬라이드쇼" at bounding box center [627, 551] width 197 height 119
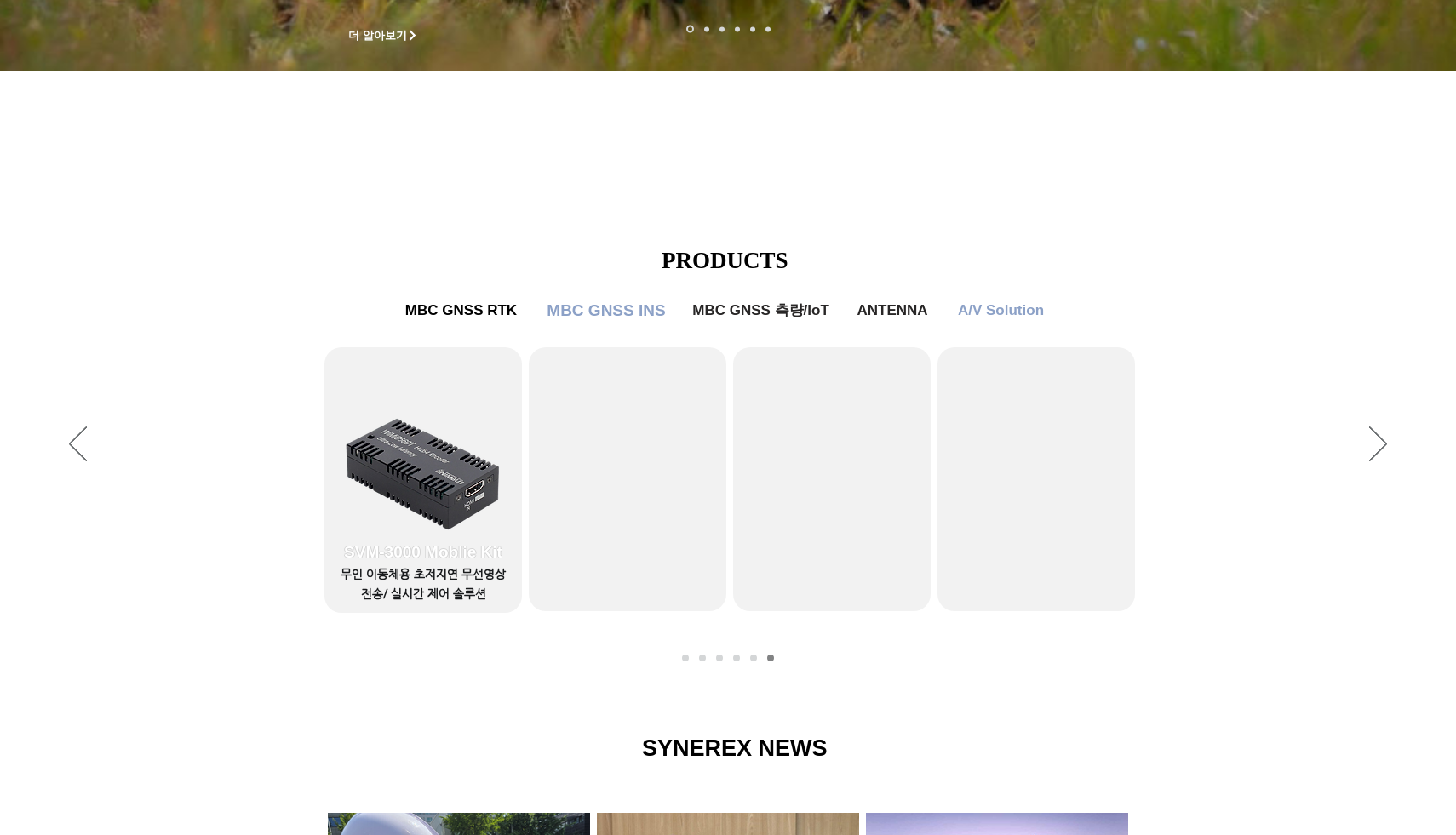
click at [628, 310] on span "MBC GNSS INS" at bounding box center [605, 310] width 118 height 19
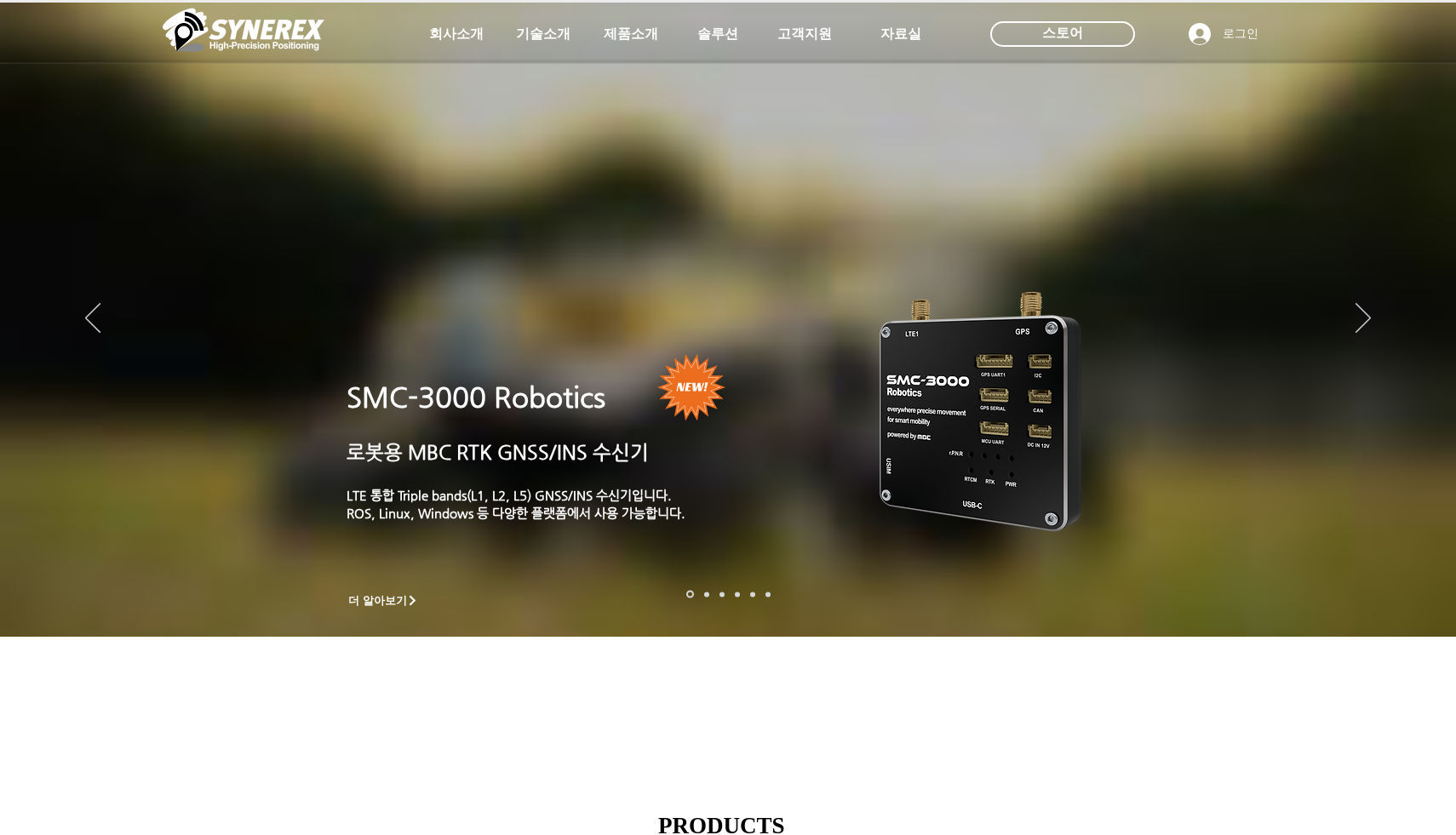
scroll to position [565, 0]
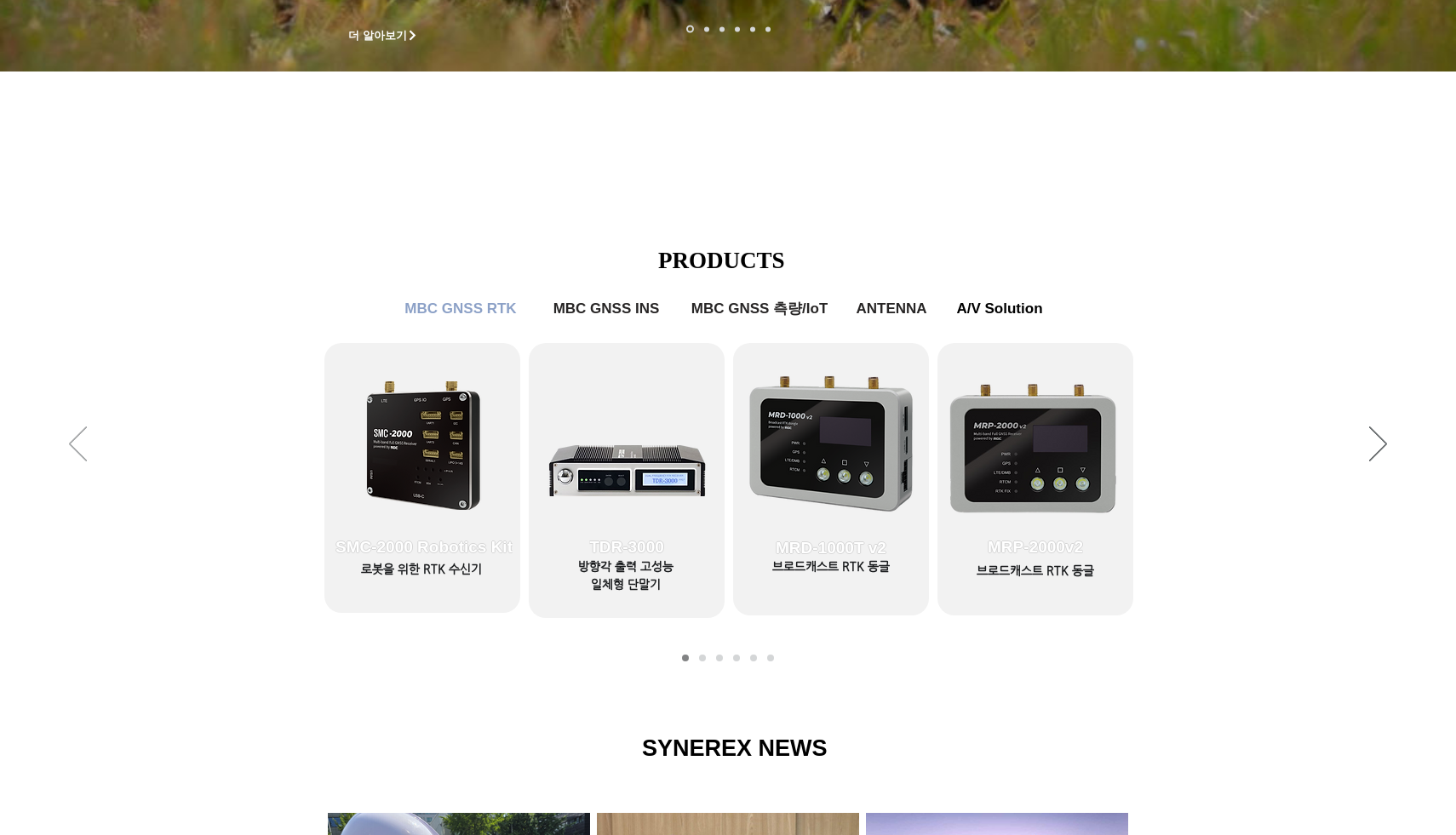
click at [78, 447] on icon "이전" at bounding box center [78, 443] width 18 height 35
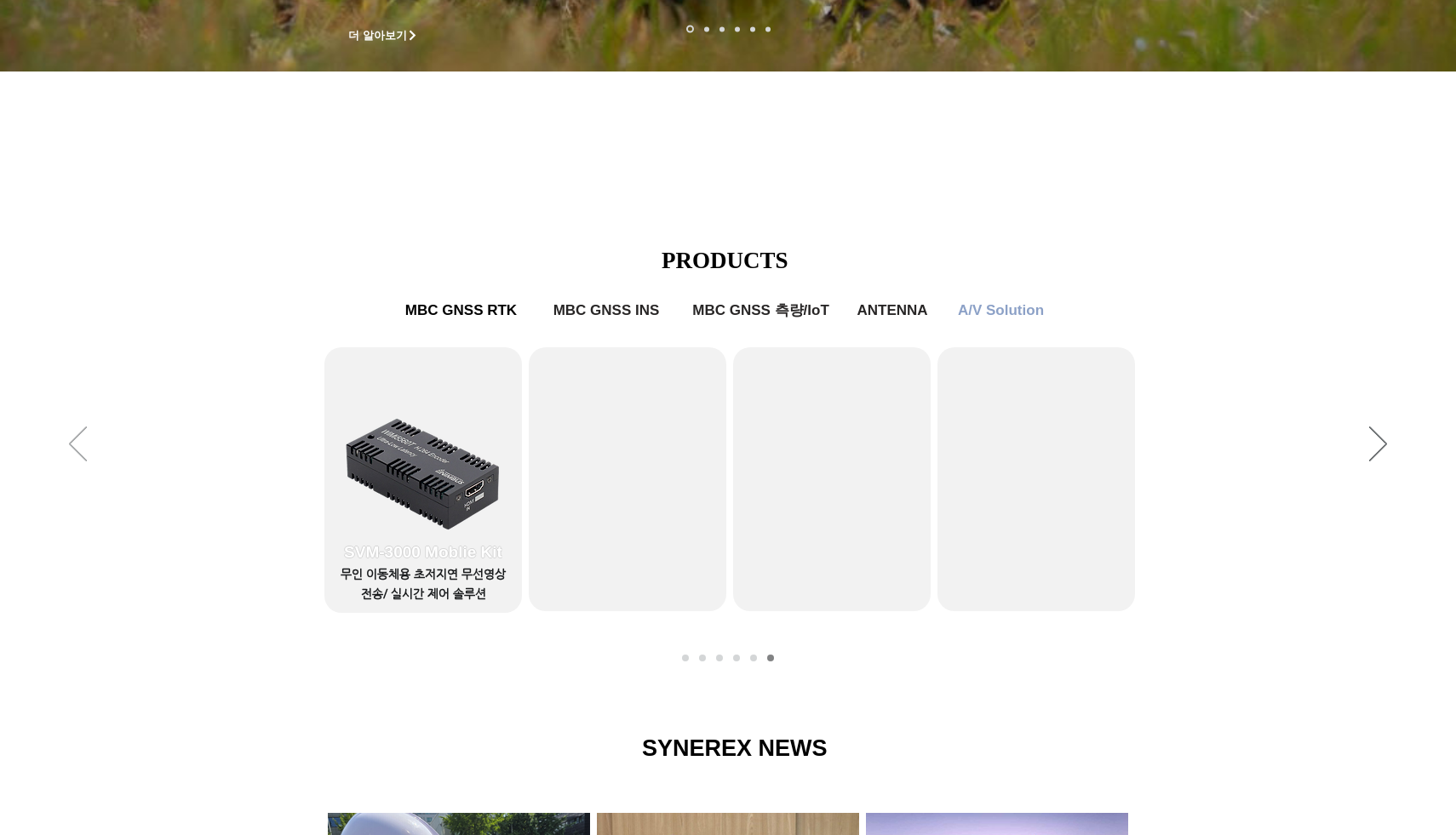
click at [78, 447] on icon "이전" at bounding box center [78, 443] width 18 height 35
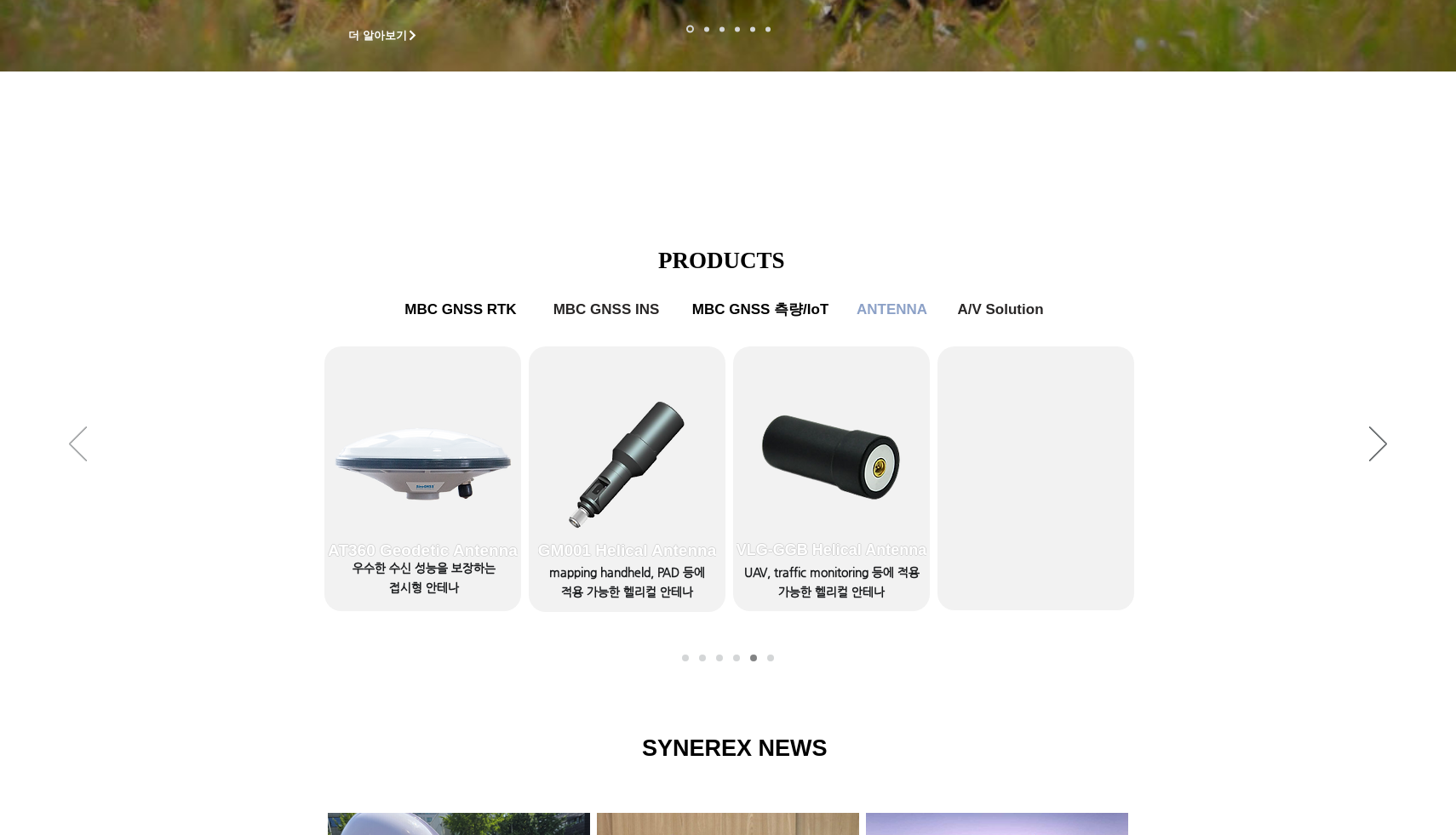
click at [80, 448] on icon "이전" at bounding box center [78, 443] width 18 height 35
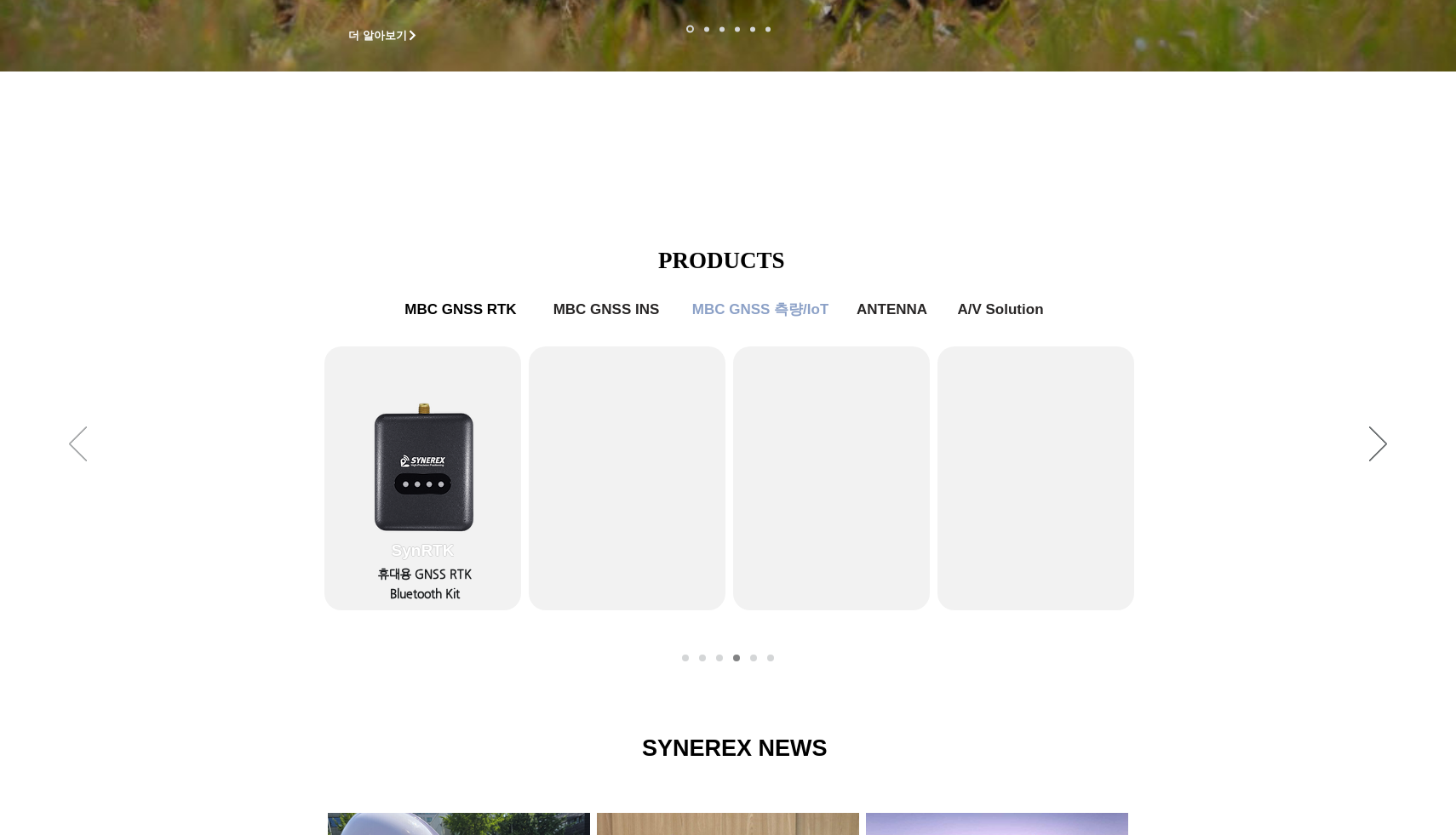
click at [80, 448] on icon "이전" at bounding box center [78, 443] width 18 height 35
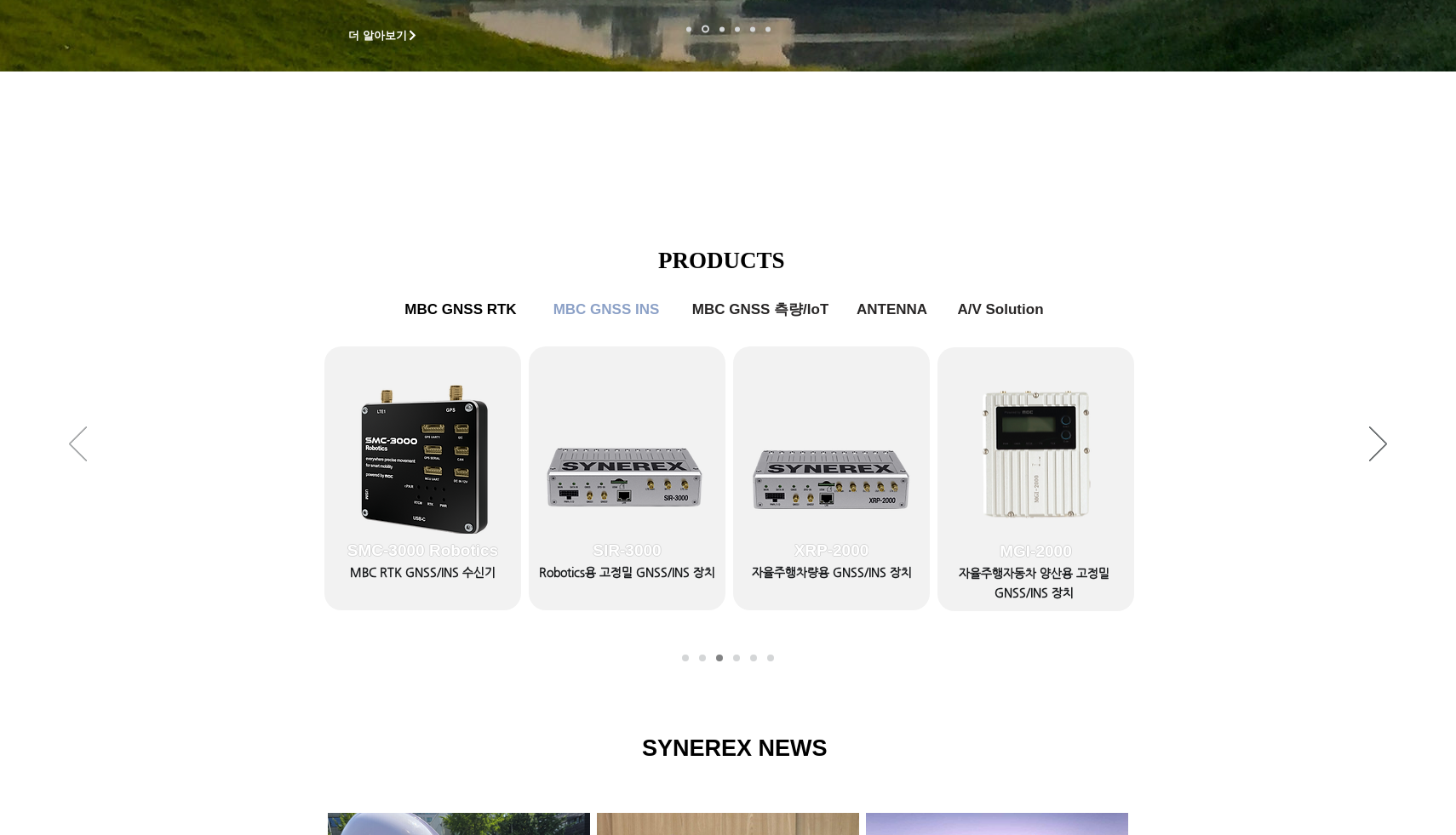
click at [80, 448] on icon "이전" at bounding box center [78, 443] width 18 height 35
click at [79, 453] on icon "이전" at bounding box center [78, 443] width 18 height 35
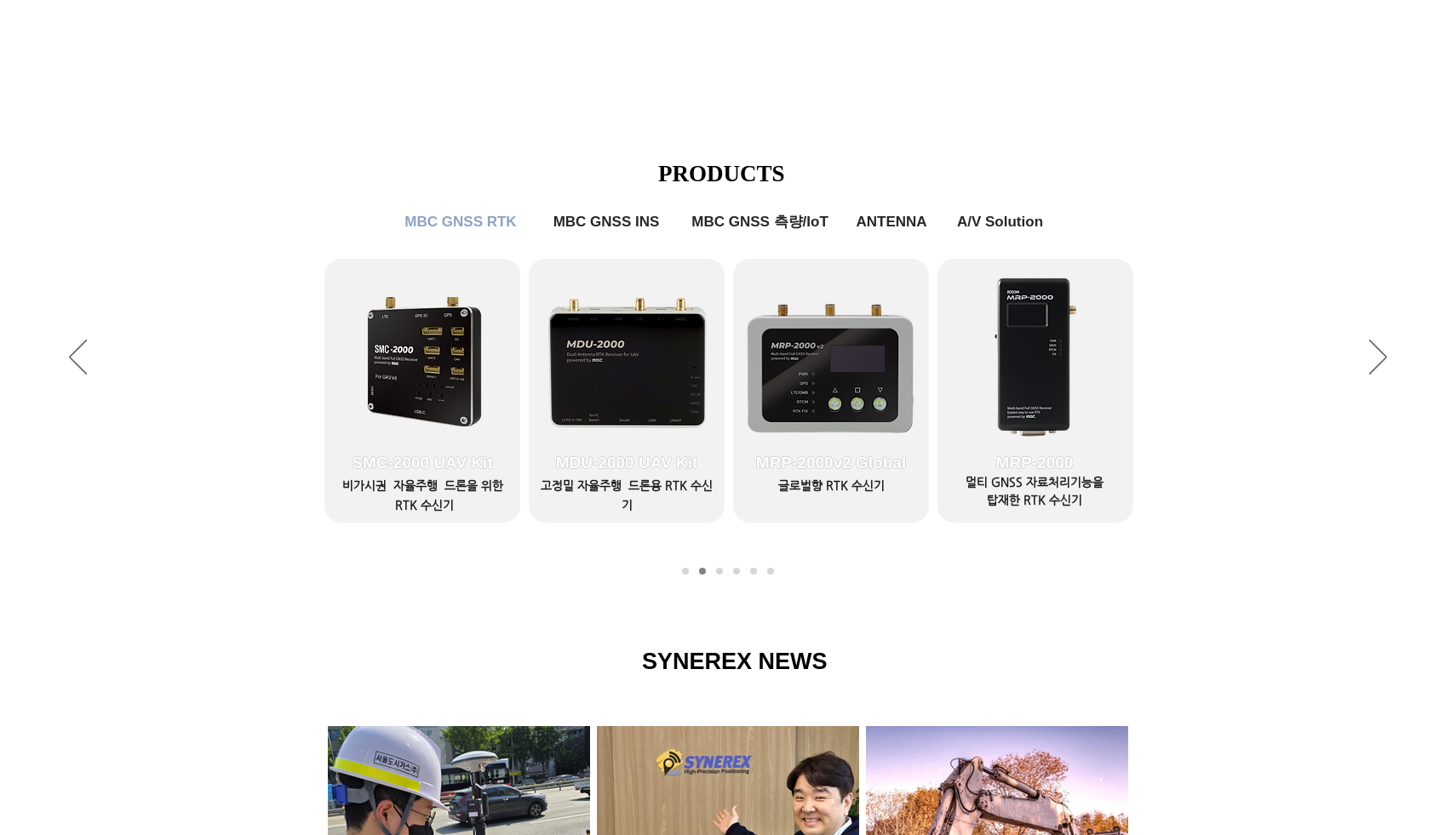
scroll to position [644, 0]
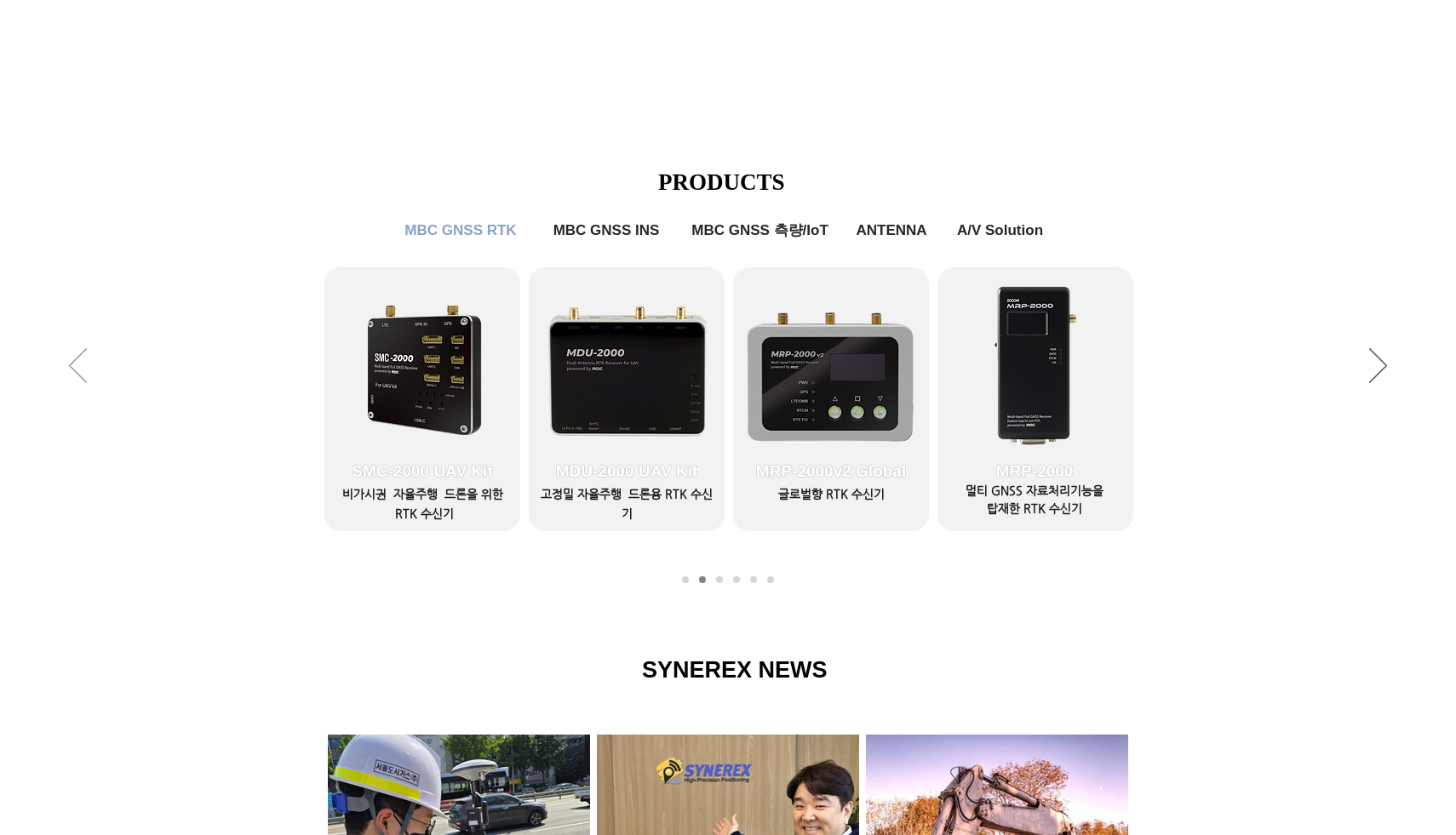
click at [72, 367] on icon "이전" at bounding box center [78, 365] width 18 height 35
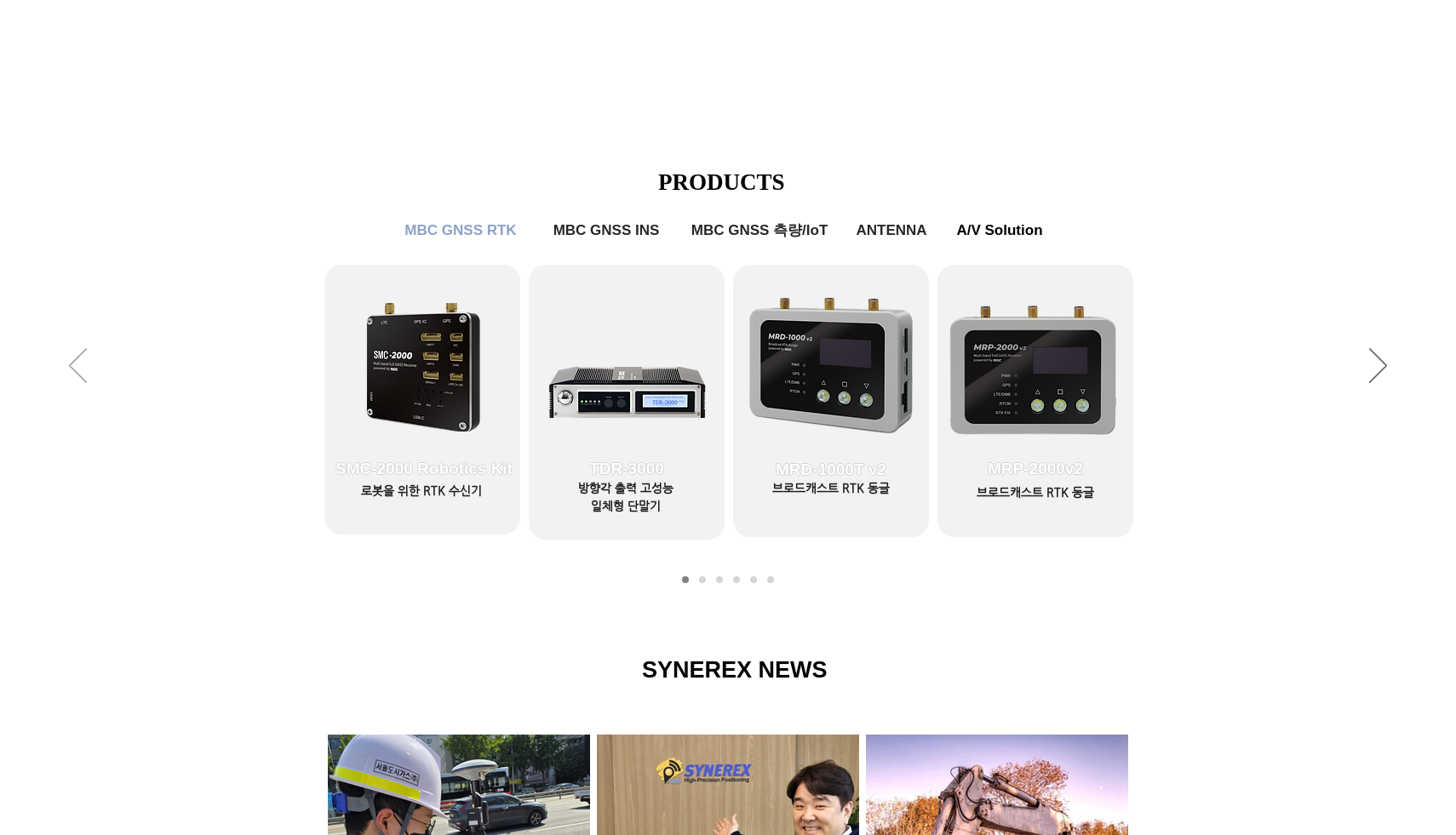
click at [72, 366] on icon "이전" at bounding box center [78, 365] width 18 height 35
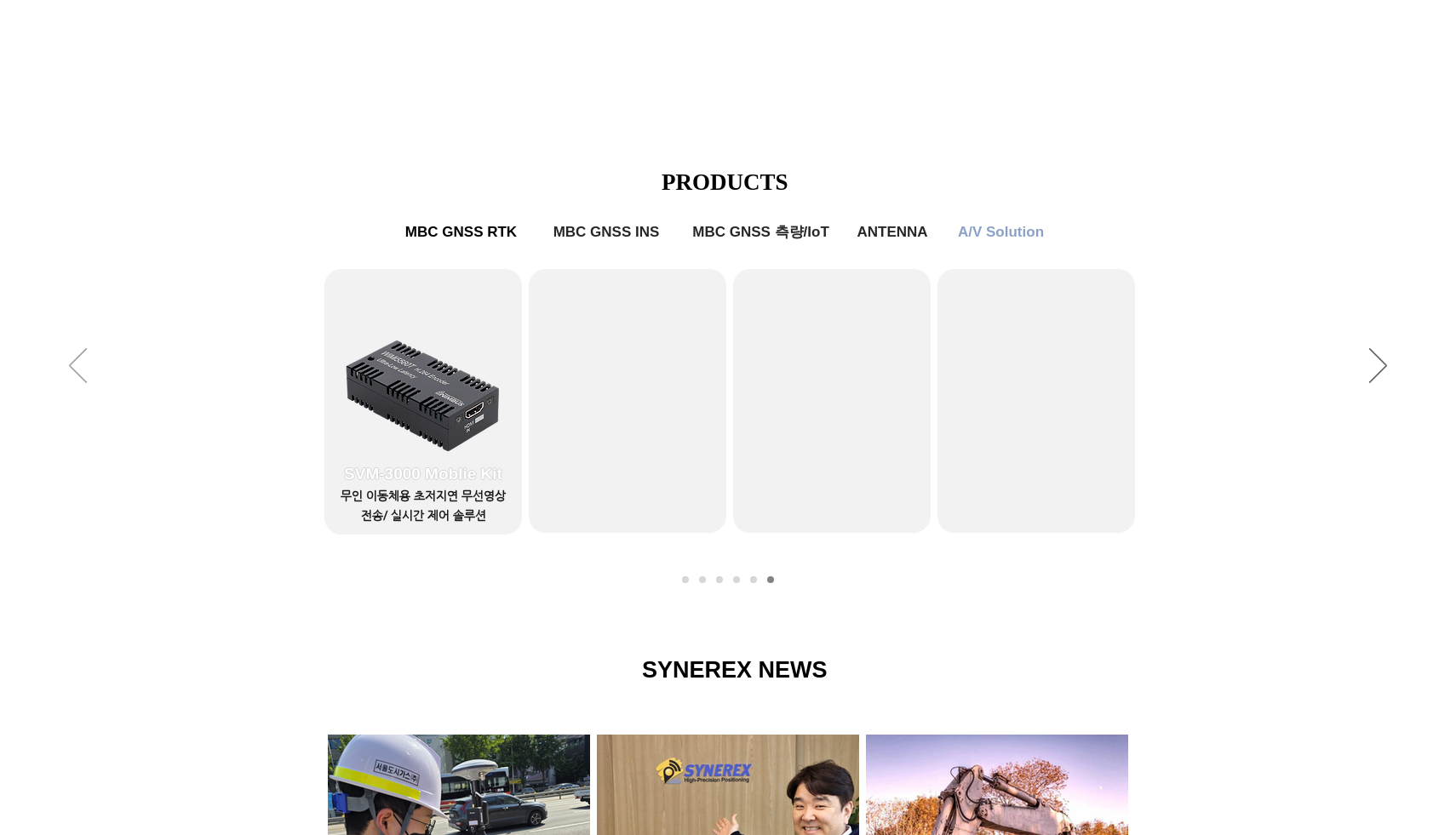
click at [73, 366] on icon "이전" at bounding box center [78, 365] width 18 height 35
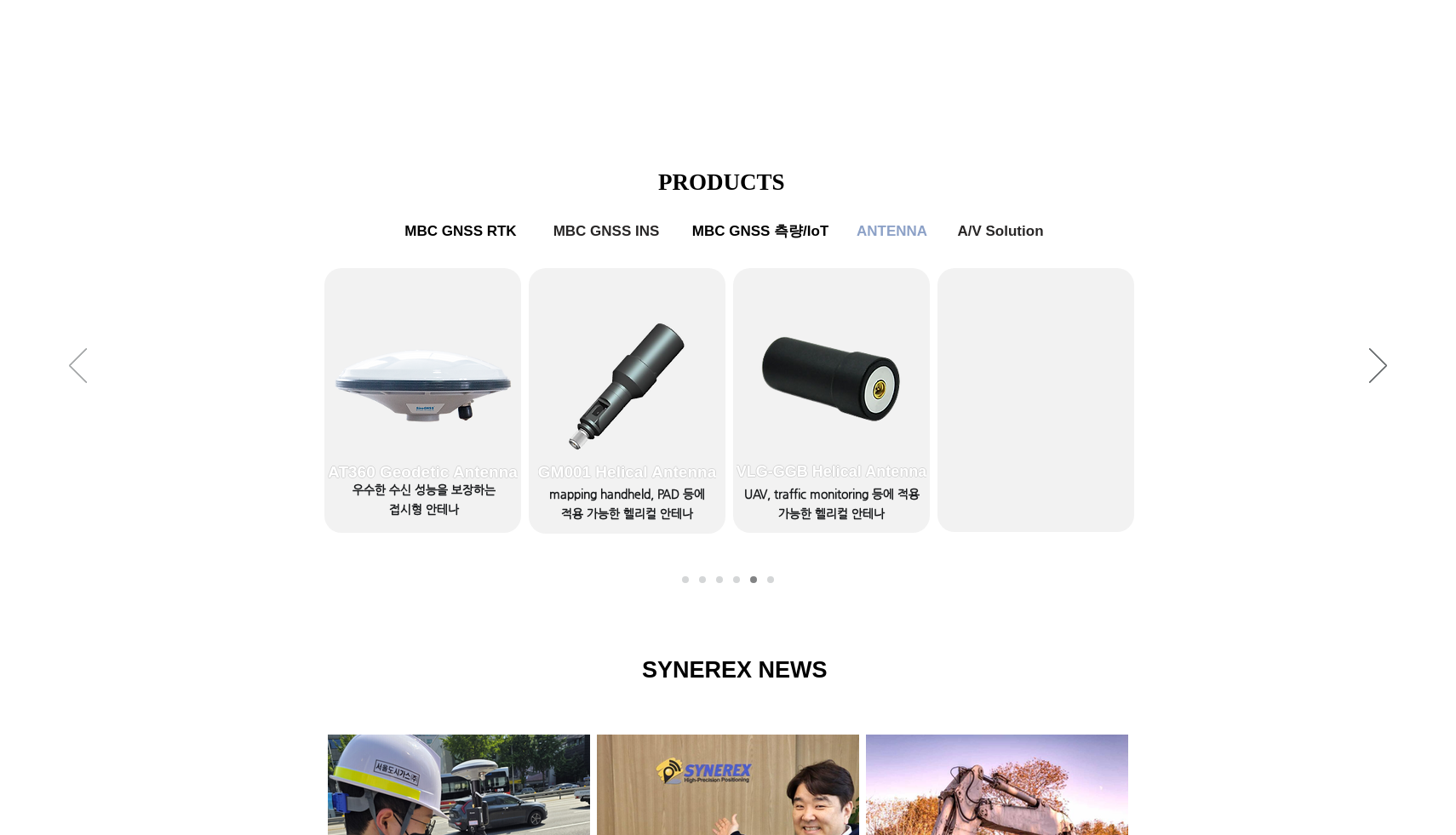
click at [73, 367] on icon "이전" at bounding box center [78, 365] width 18 height 35
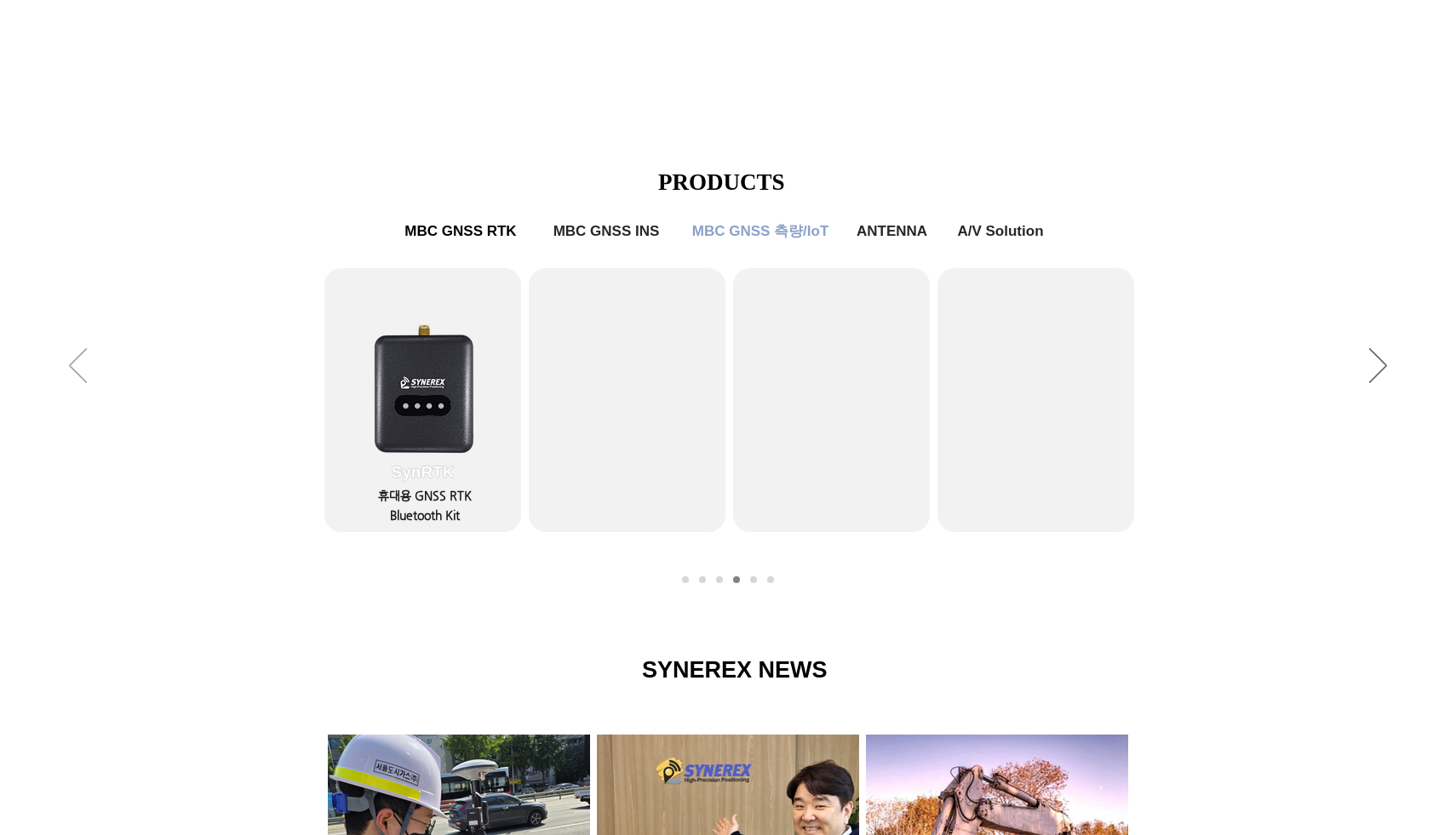
click at [73, 366] on icon "이전" at bounding box center [78, 365] width 18 height 35
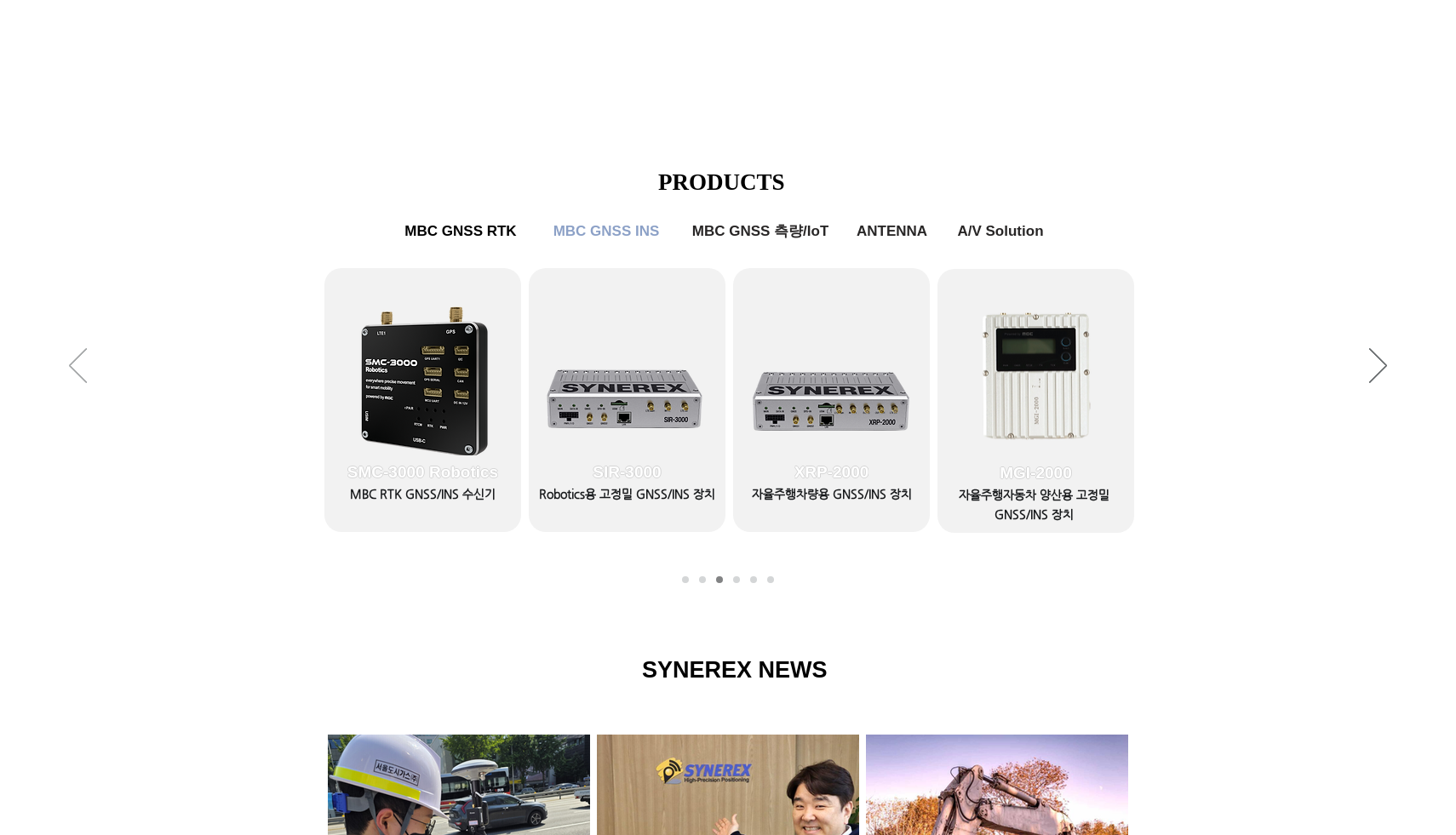
click at [73, 365] on icon "이전" at bounding box center [78, 365] width 18 height 35
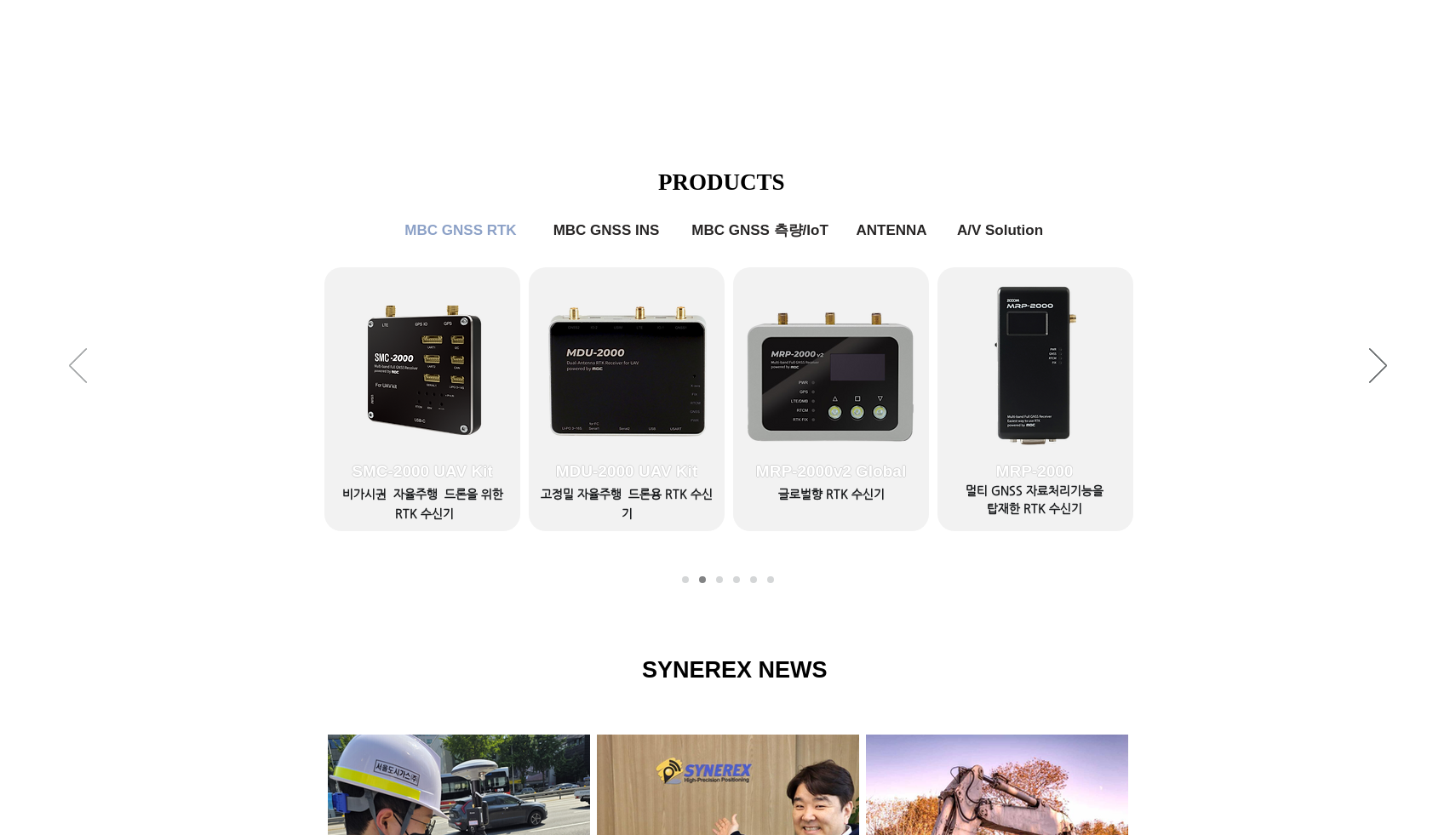
click at [73, 365] on icon "이전" at bounding box center [78, 365] width 18 height 35
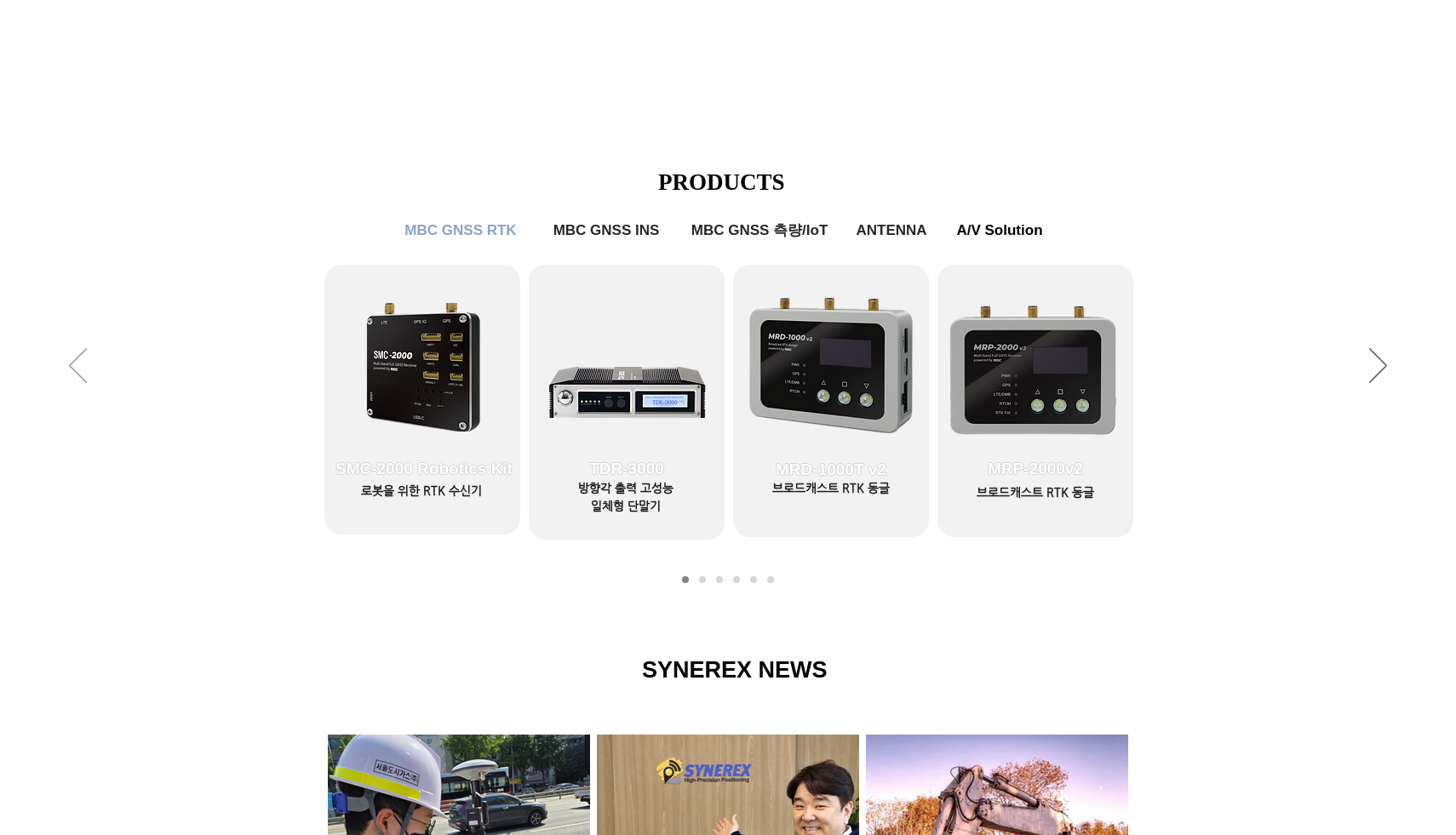
click at [72, 363] on icon "이전" at bounding box center [78, 365] width 18 height 35
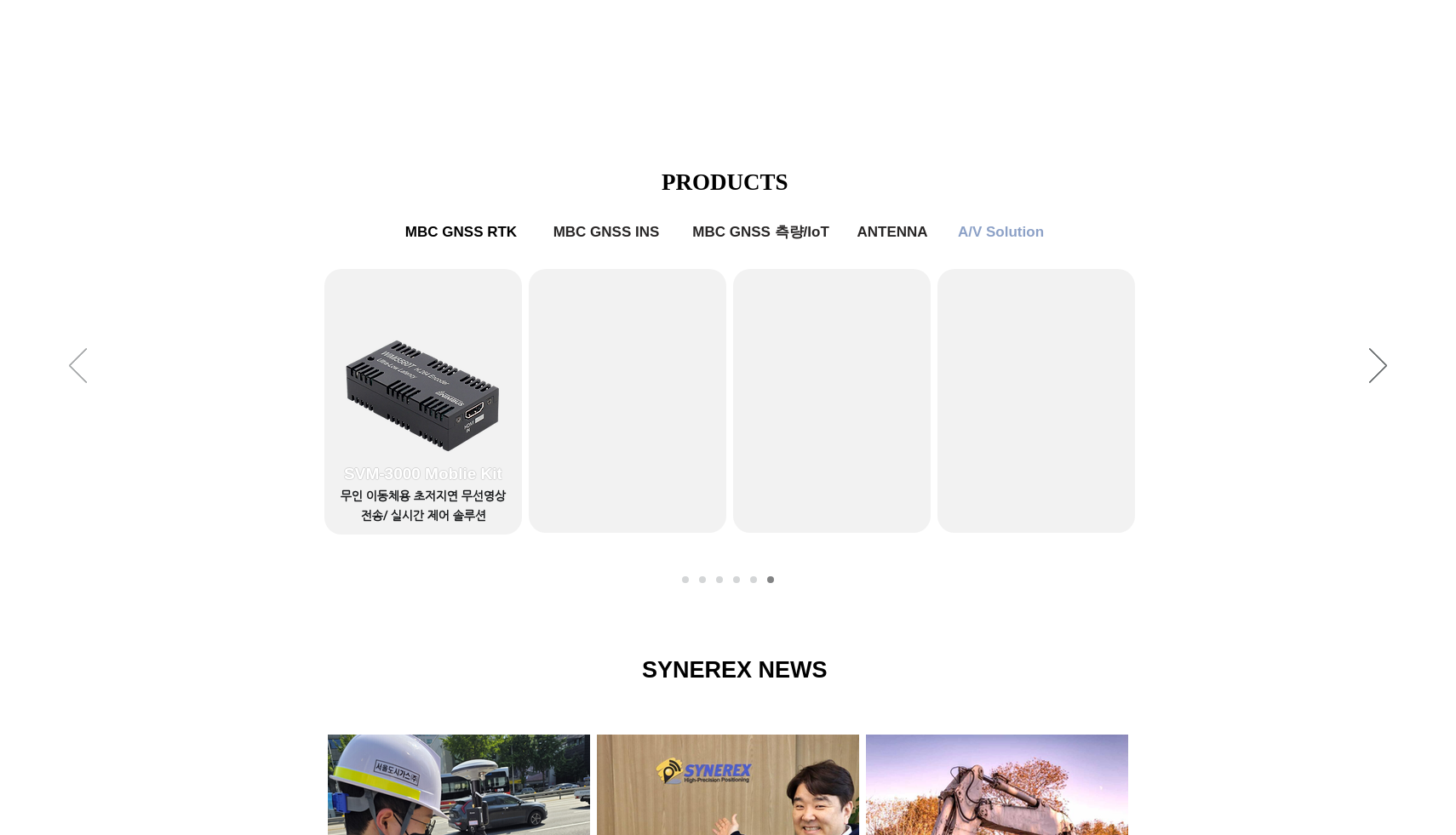
click at [70, 362] on icon "이전" at bounding box center [78, 365] width 18 height 35
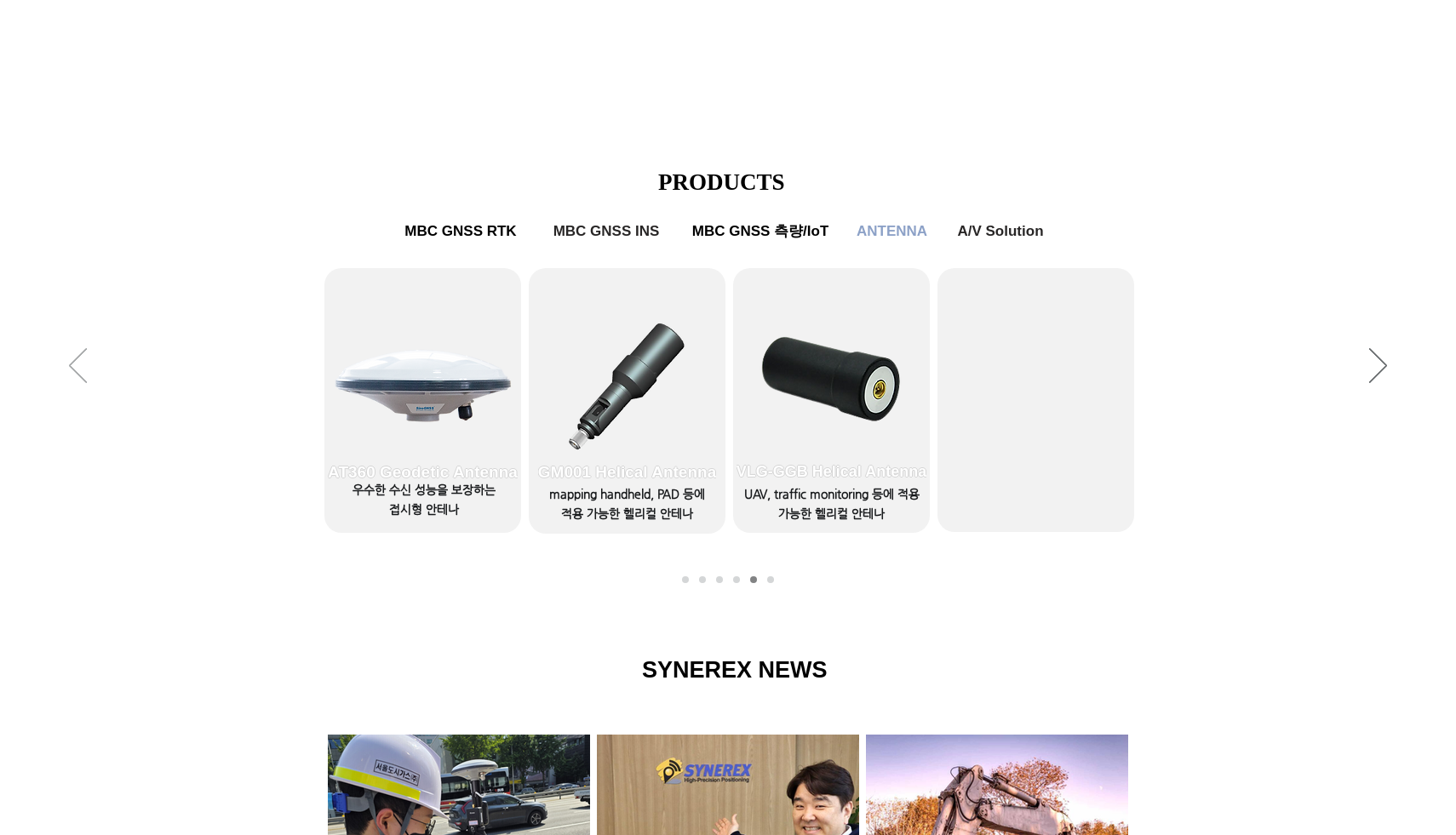
click at [70, 361] on icon "이전" at bounding box center [78, 365] width 18 height 35
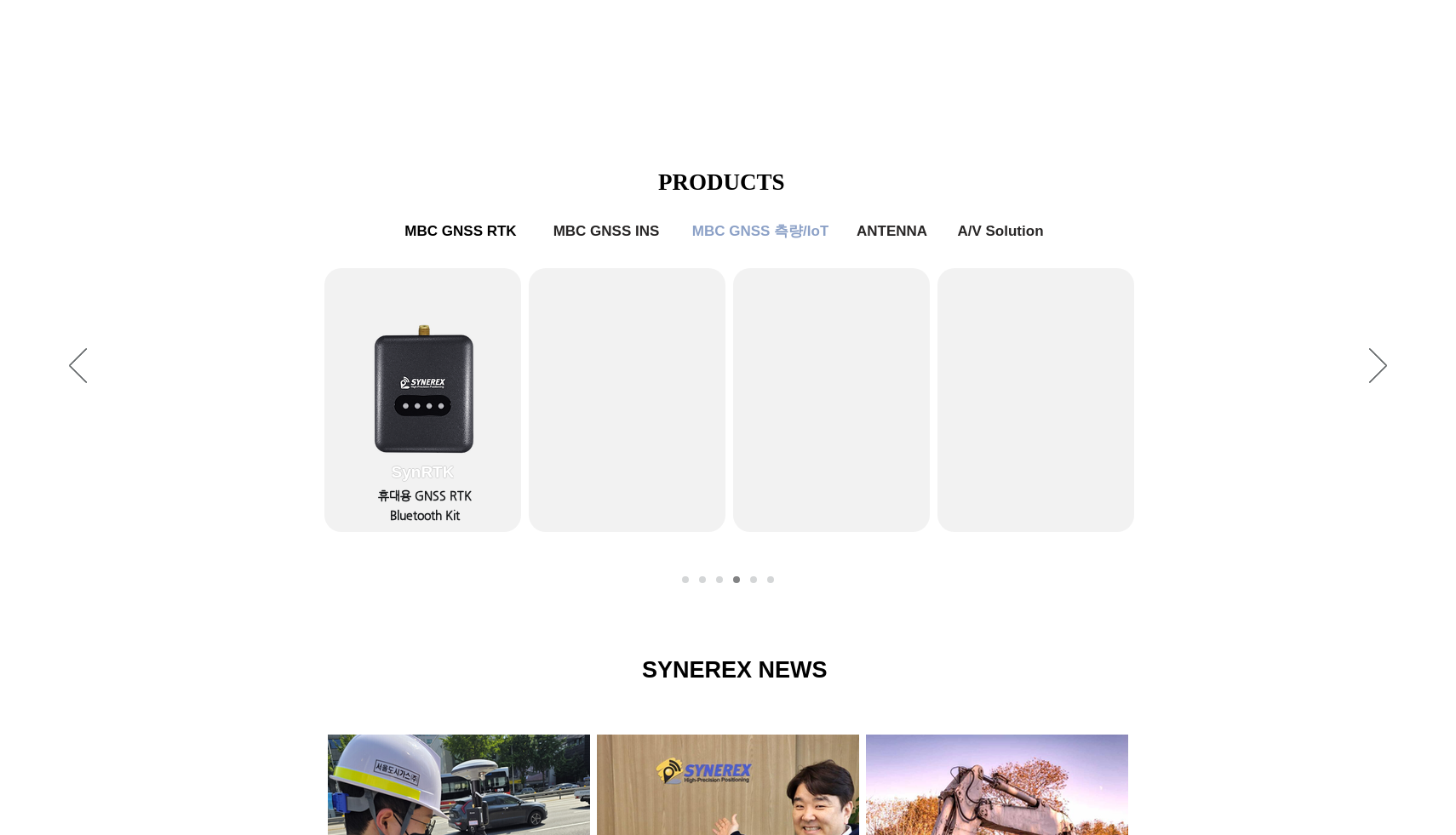
click at [68, 358] on div "슬라이드쇼" at bounding box center [728, 367] width 1456 height 468
click at [76, 357] on icon "이전" at bounding box center [78, 365] width 18 height 35
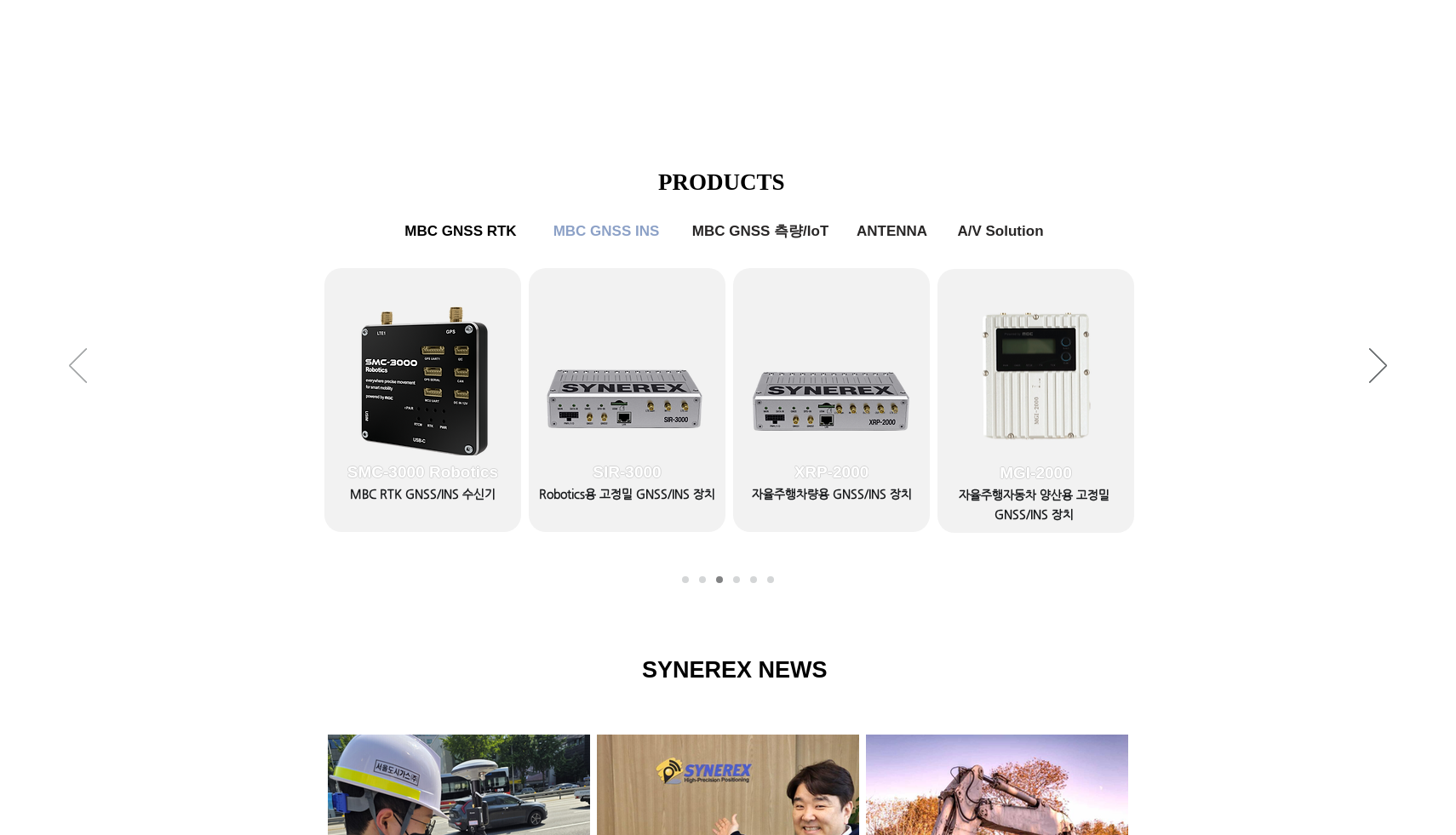
click at [75, 357] on icon "이전" at bounding box center [78, 365] width 18 height 35
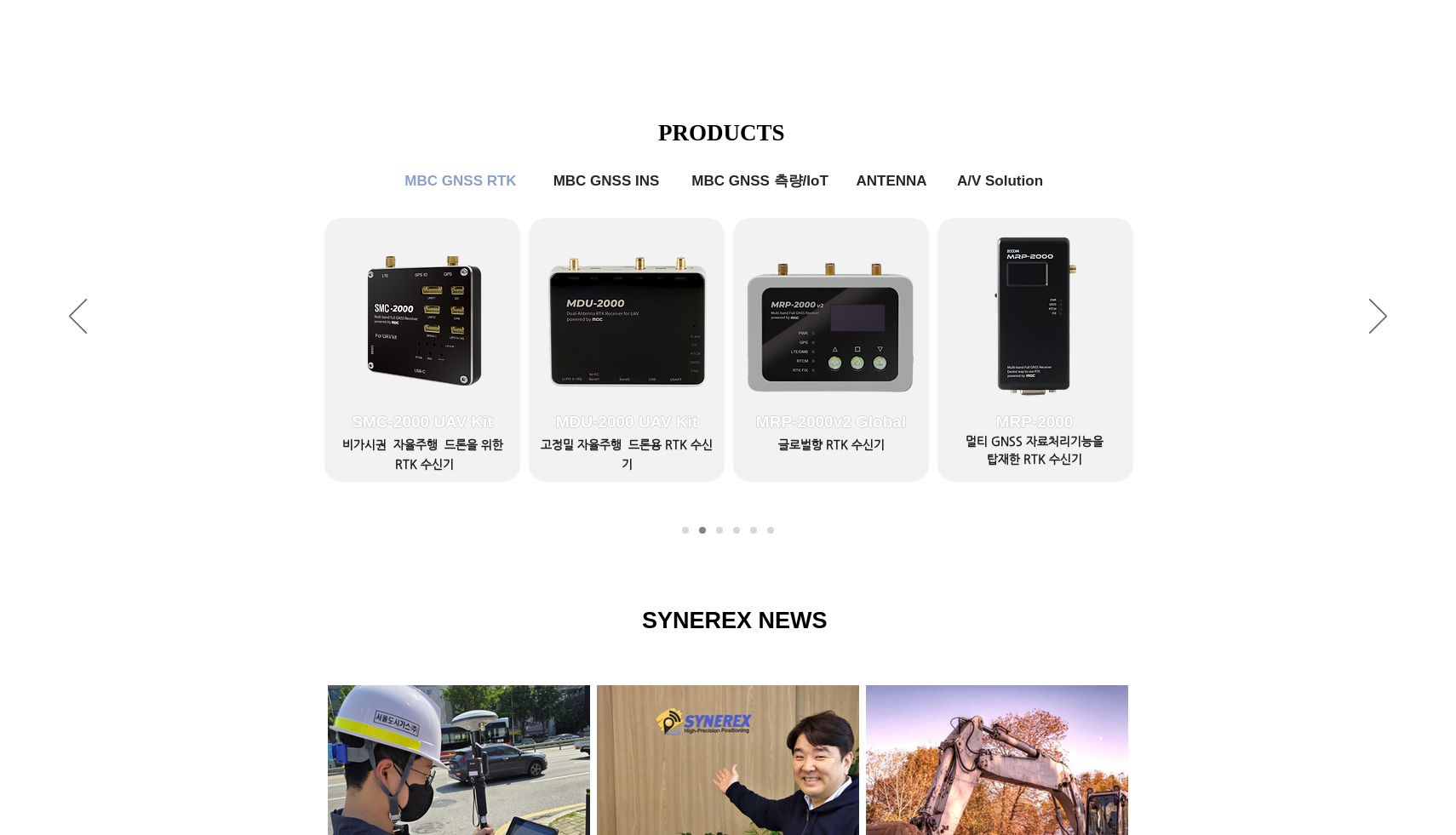
scroll to position [699, 0]
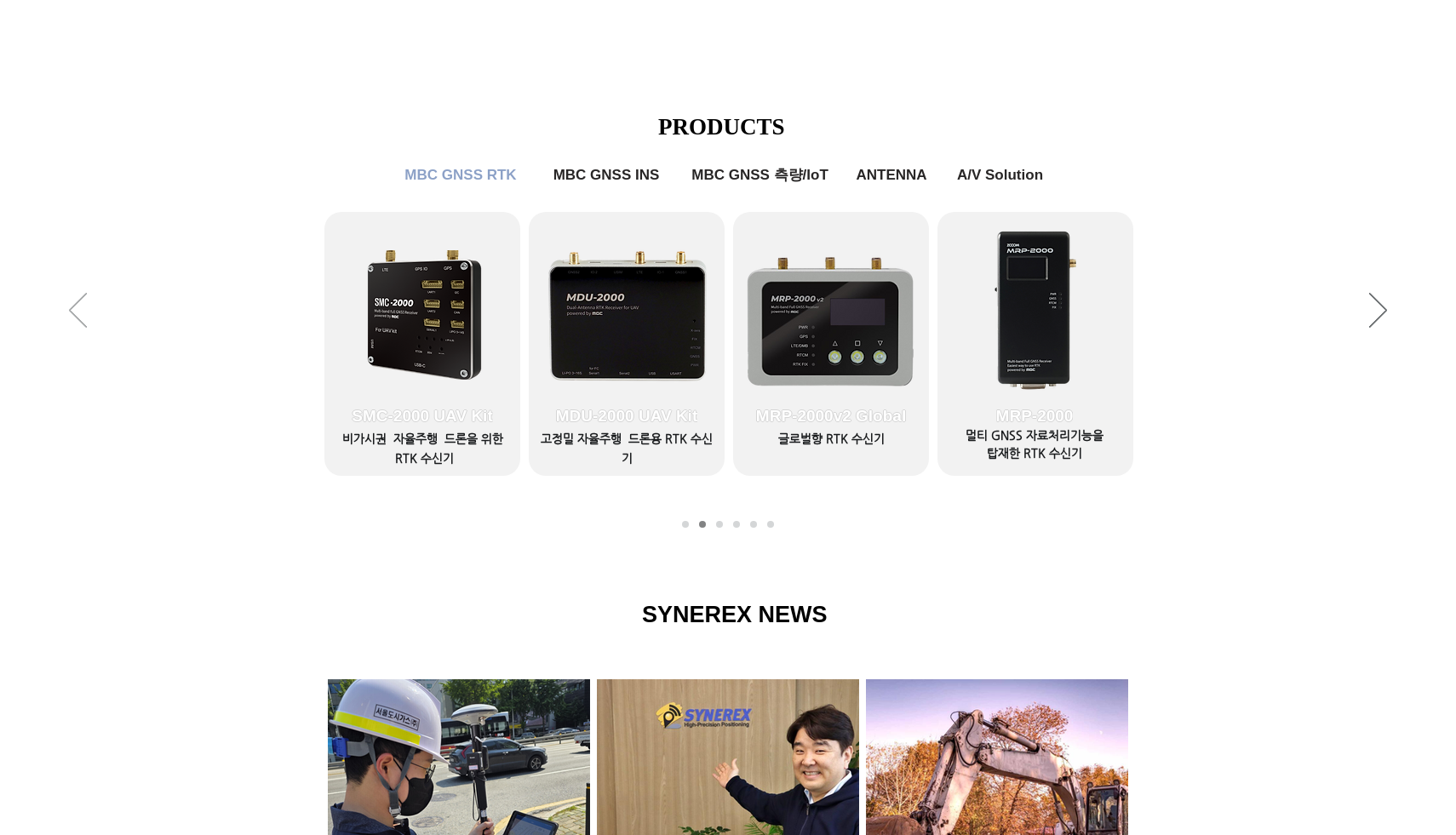
click at [84, 311] on icon "이전" at bounding box center [78, 309] width 18 height 35
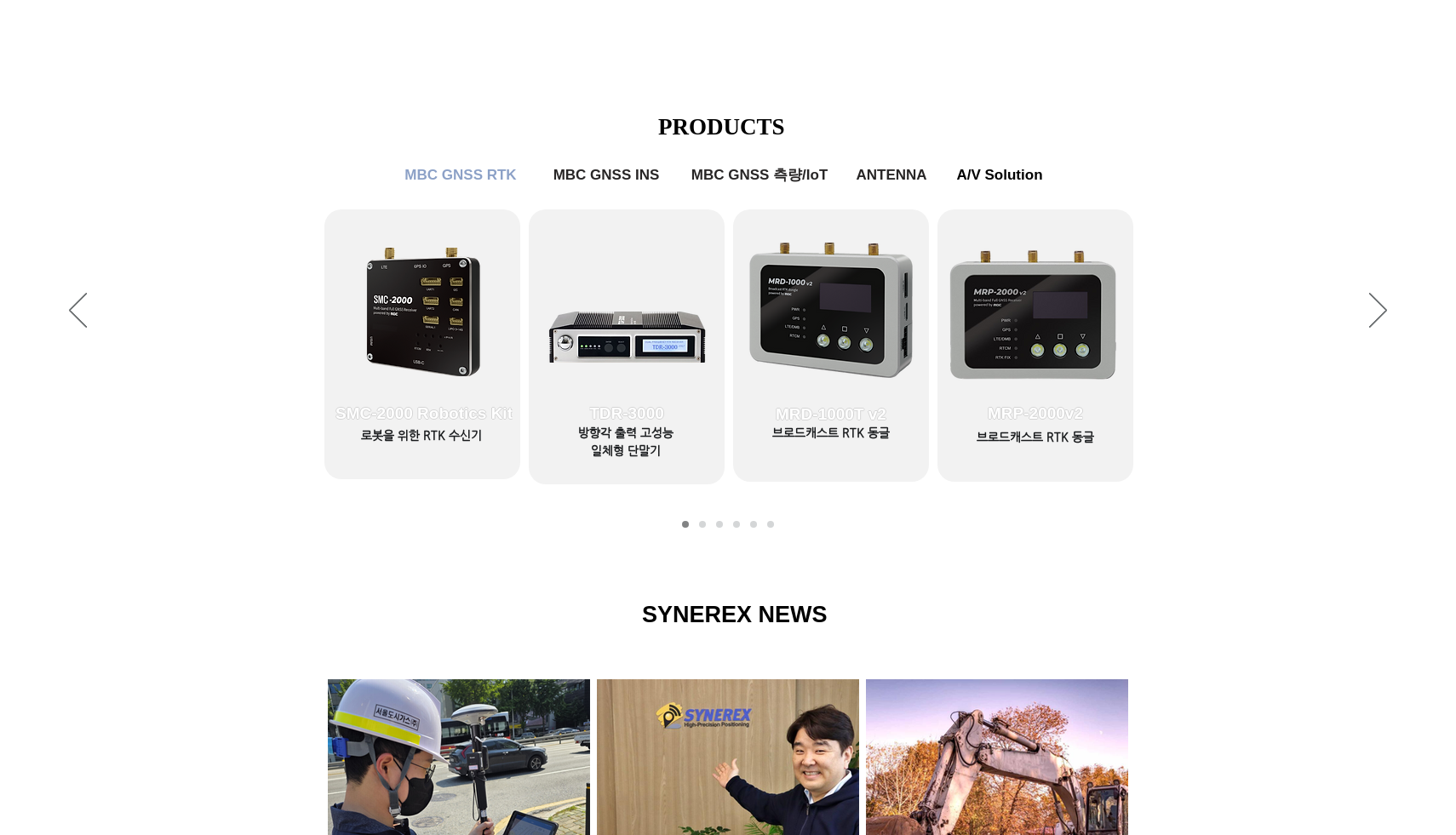
scroll to position [0, 0]
